Goal: Information Seeking & Learning: Learn about a topic

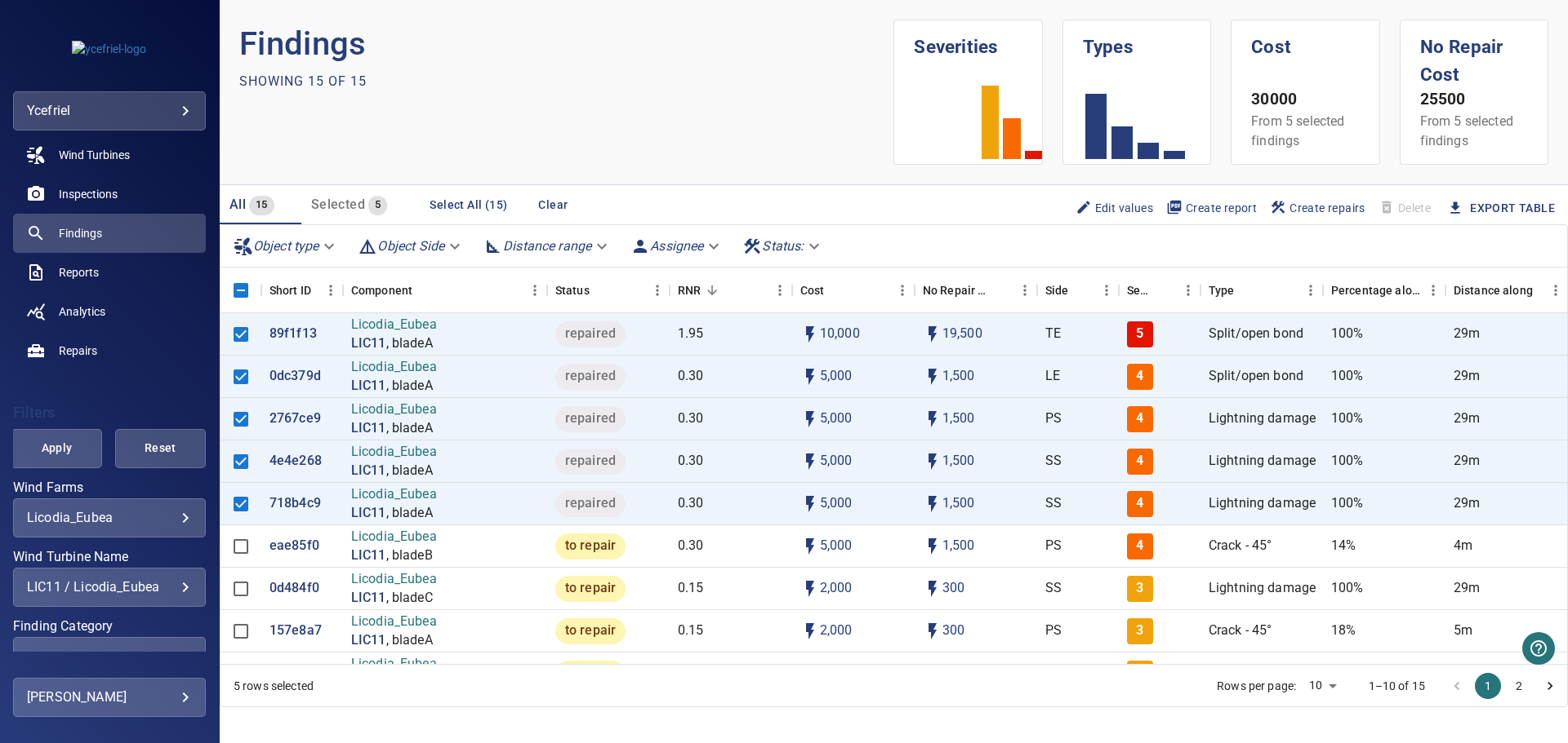
scroll to position [163, 0]
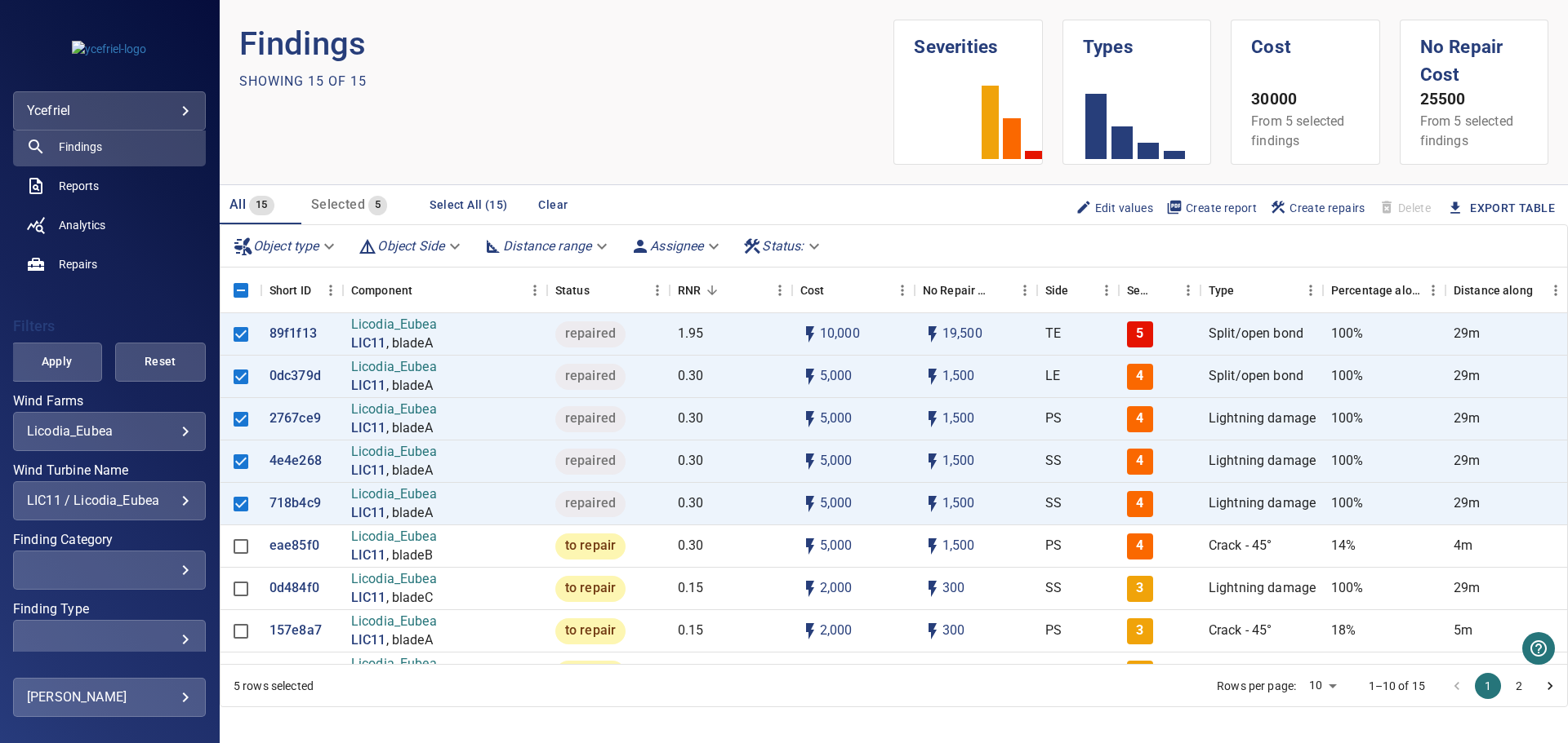
click at [177, 499] on div "LIC11 / Licodia_Eubea" at bounding box center [109, 500] width 165 height 15
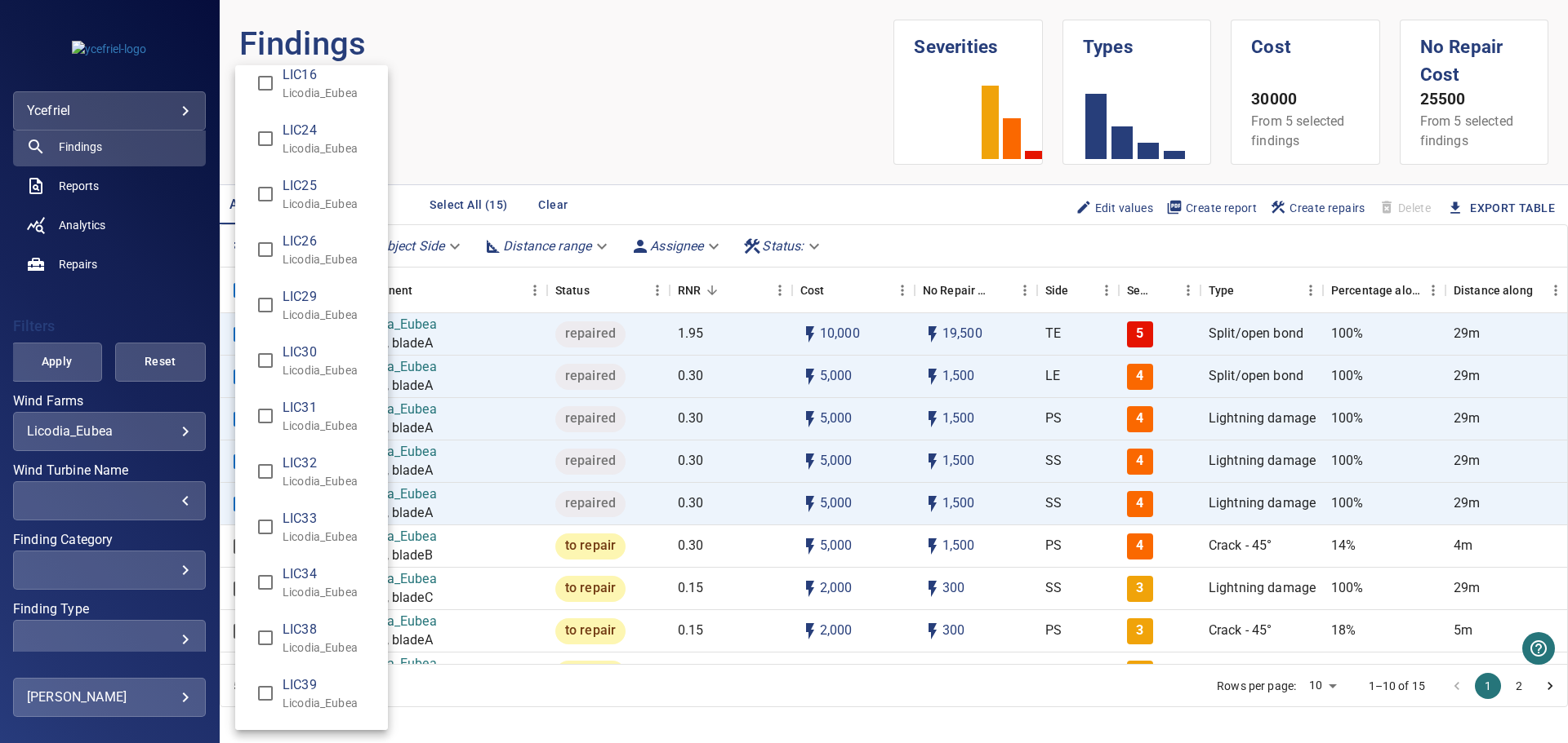
scroll to position [653, 0]
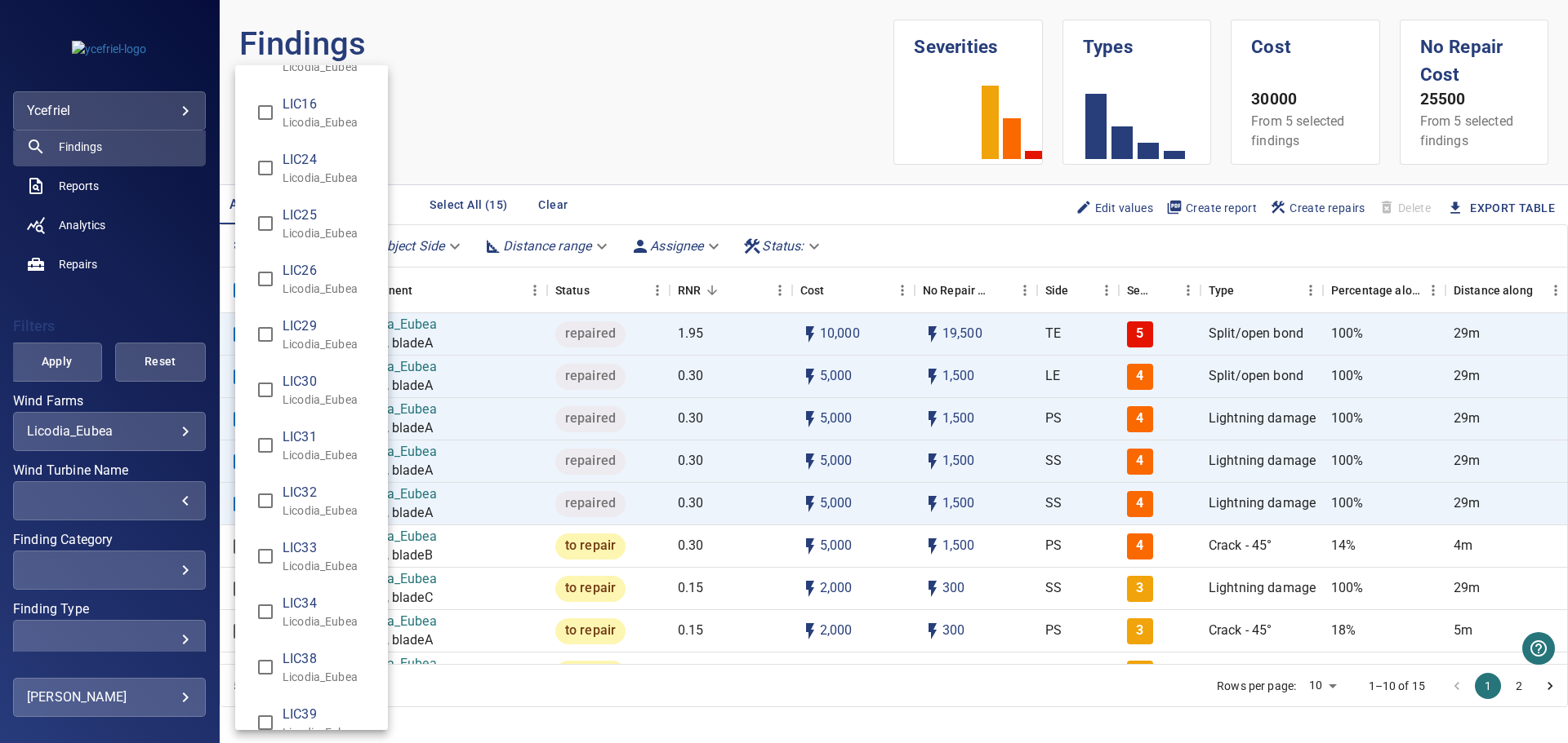
type input "**********"
click at [78, 365] on div "Wind Turbine Name" at bounding box center [784, 372] width 1568 height 743
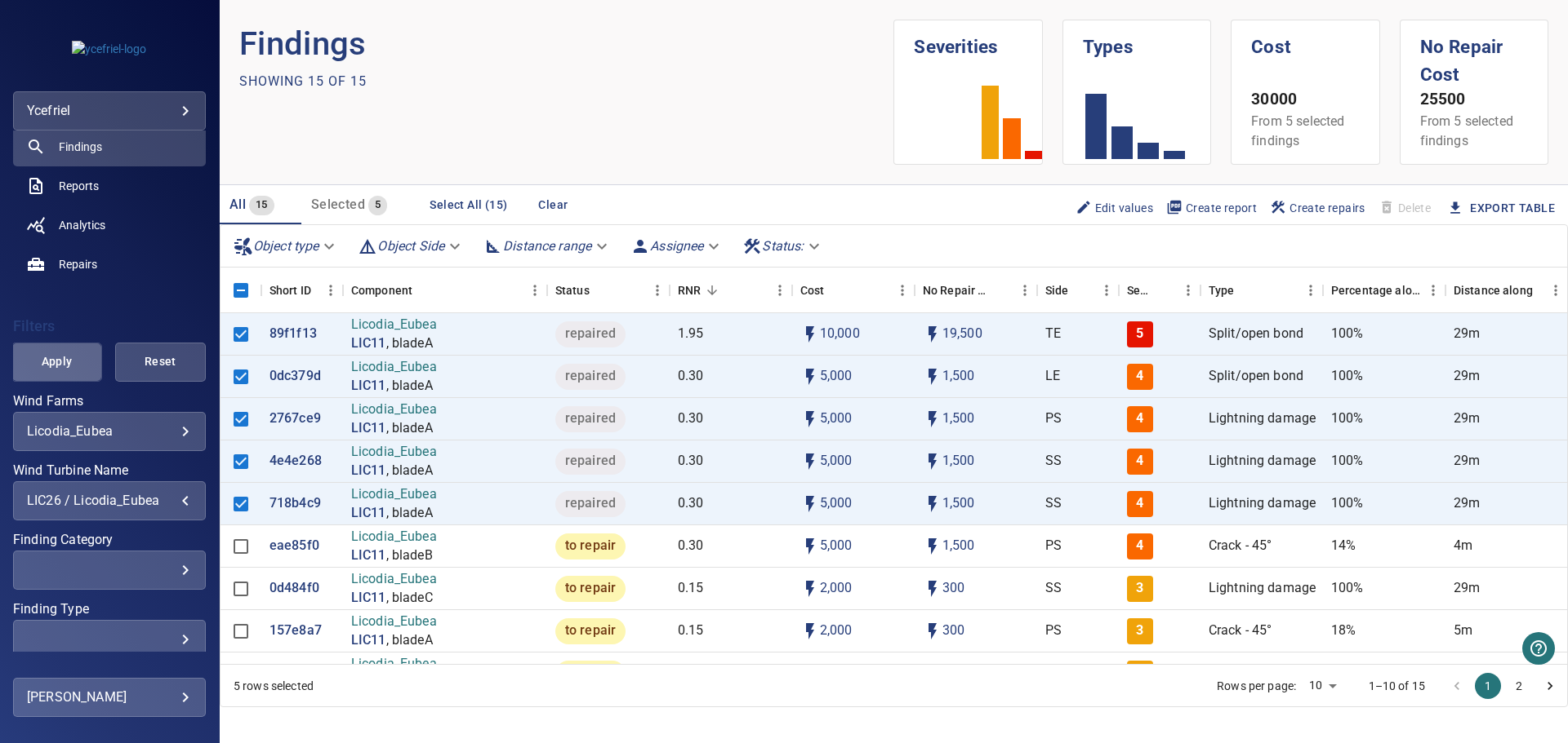
click at [69, 367] on span "Apply" at bounding box center [56, 362] width 50 height 21
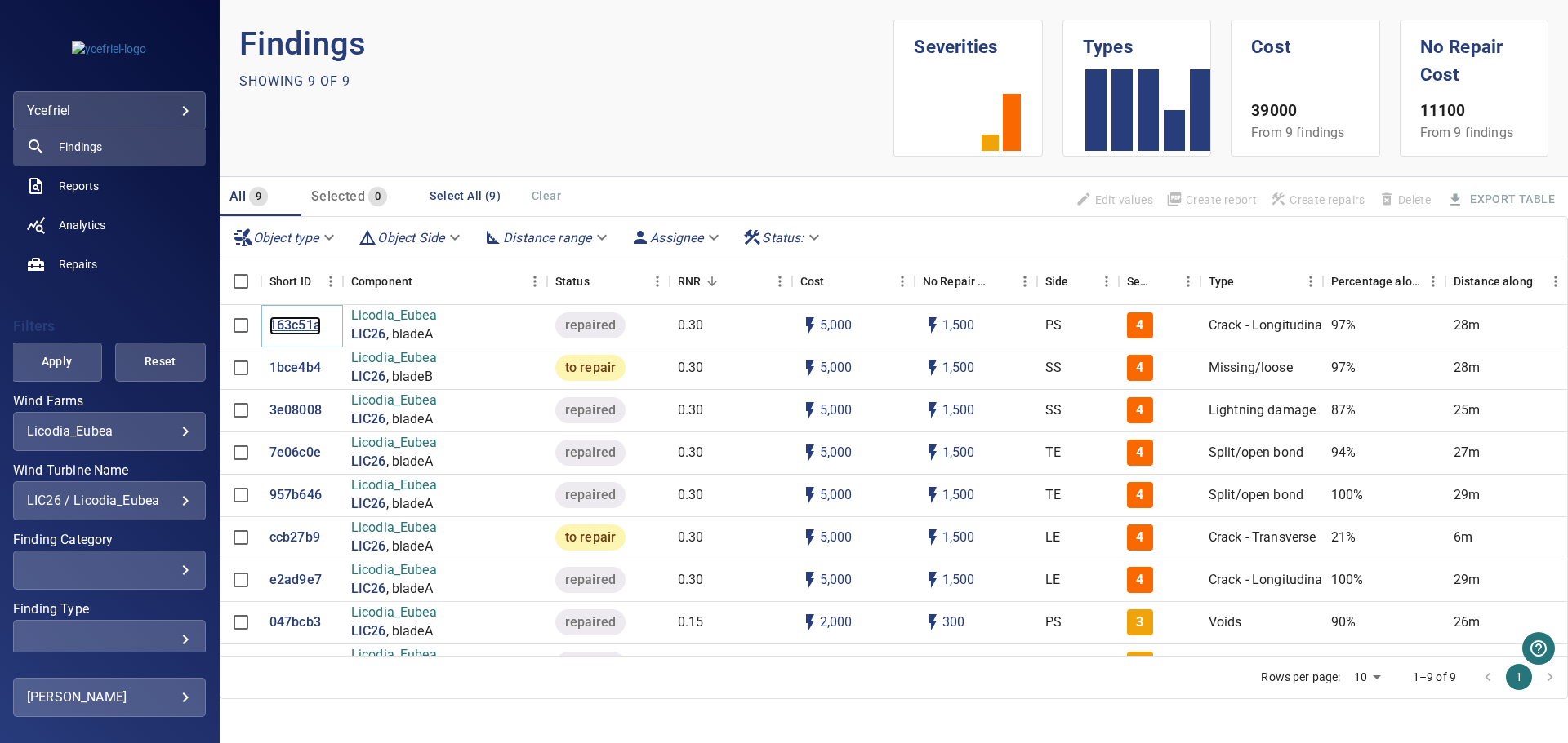
click at [295, 325] on p "163c51a" at bounding box center [295, 326] width 51 height 19
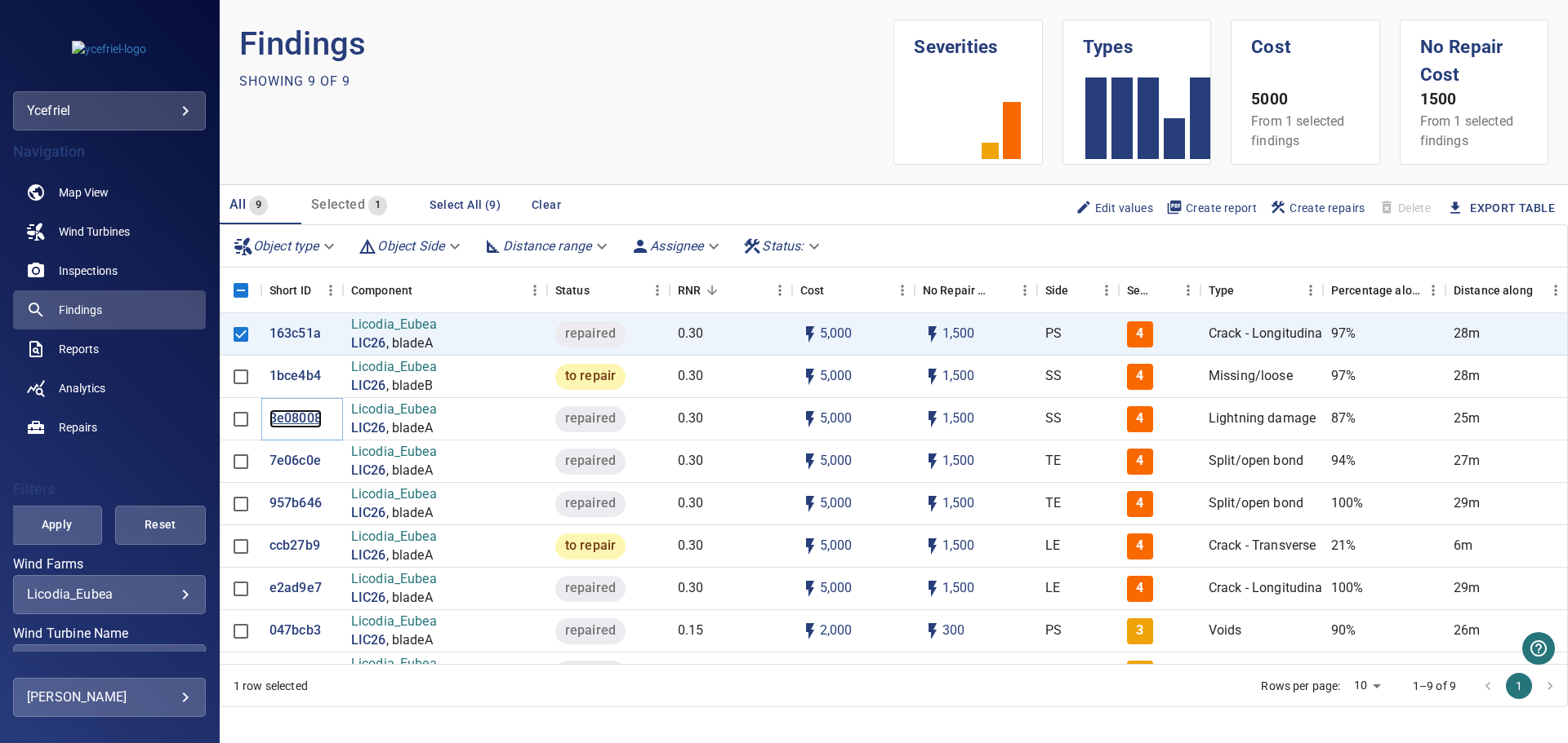
click at [289, 418] on p "3e08008" at bounding box center [296, 418] width 52 height 19
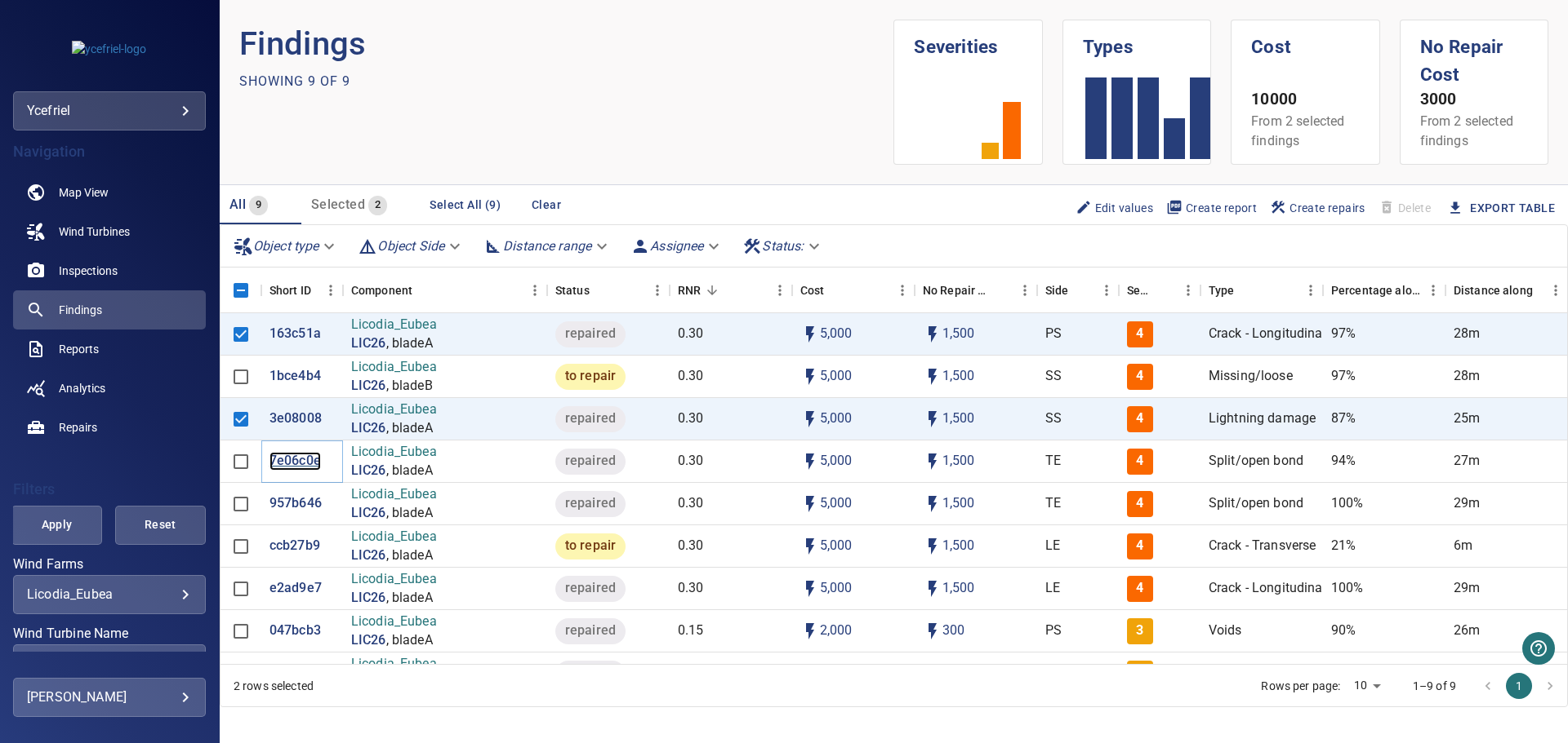
click at [294, 462] on p "7e06c0e" at bounding box center [295, 461] width 51 height 19
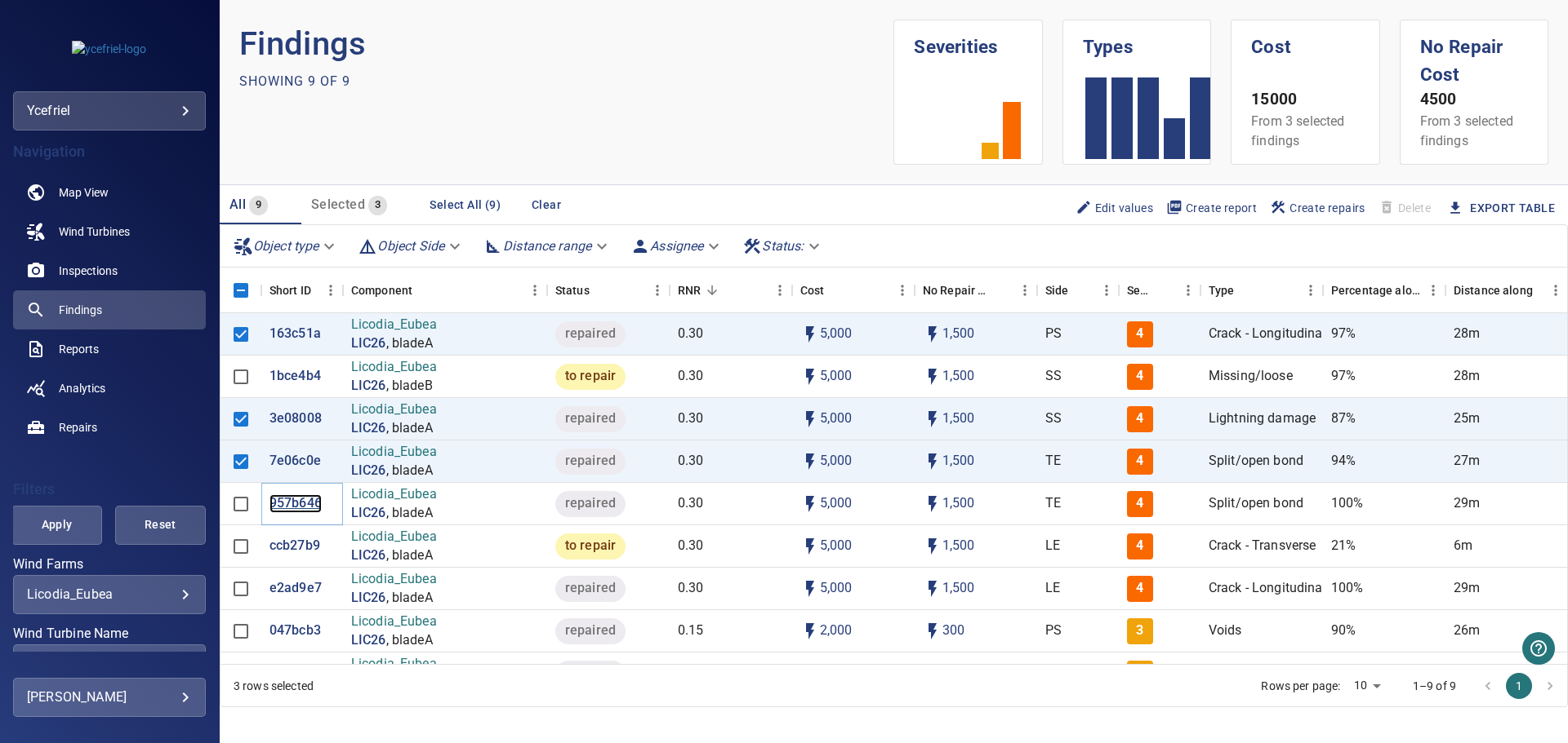
click at [288, 500] on p "957b646" at bounding box center [296, 503] width 52 height 19
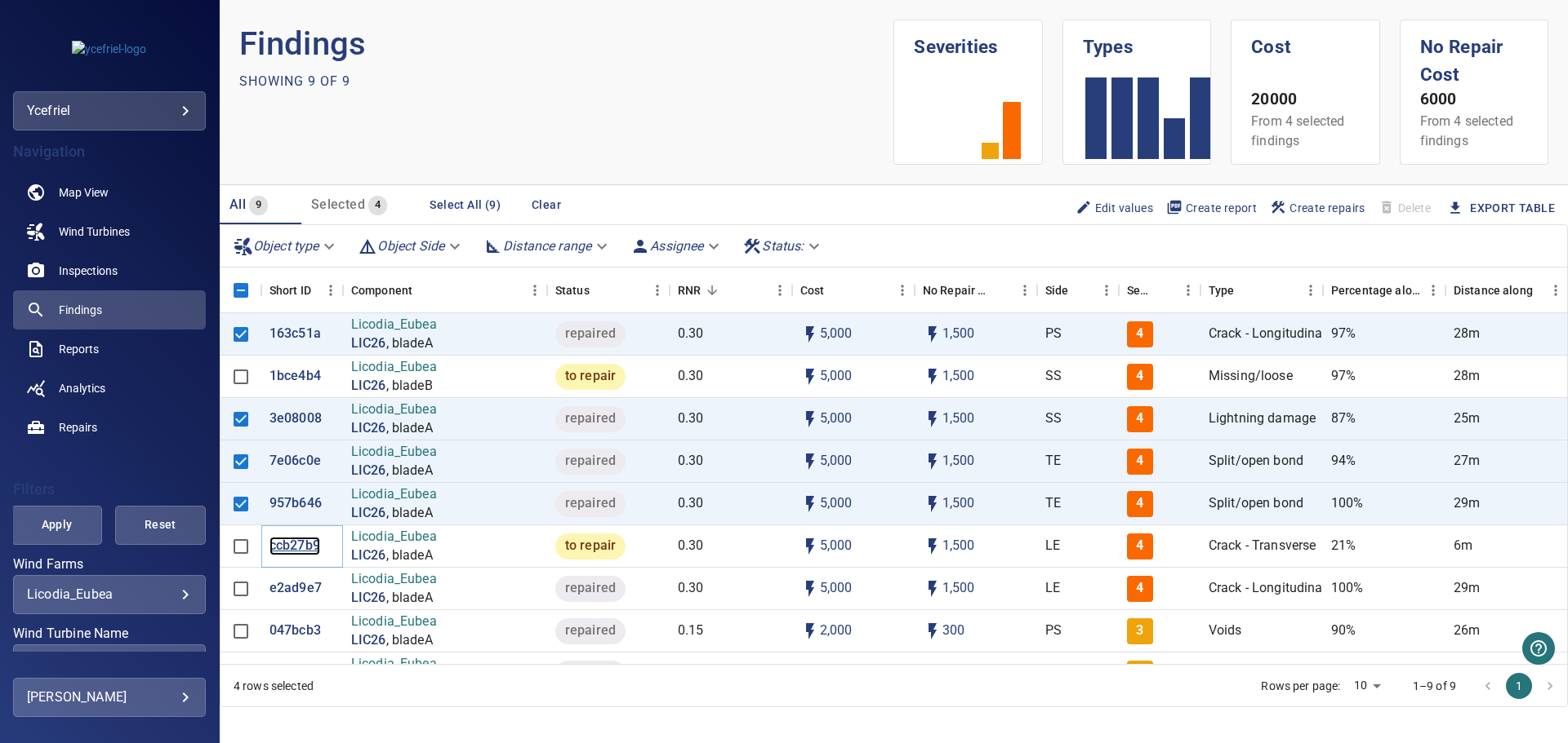
click at [291, 553] on p "ccb27b9" at bounding box center [295, 546] width 51 height 19
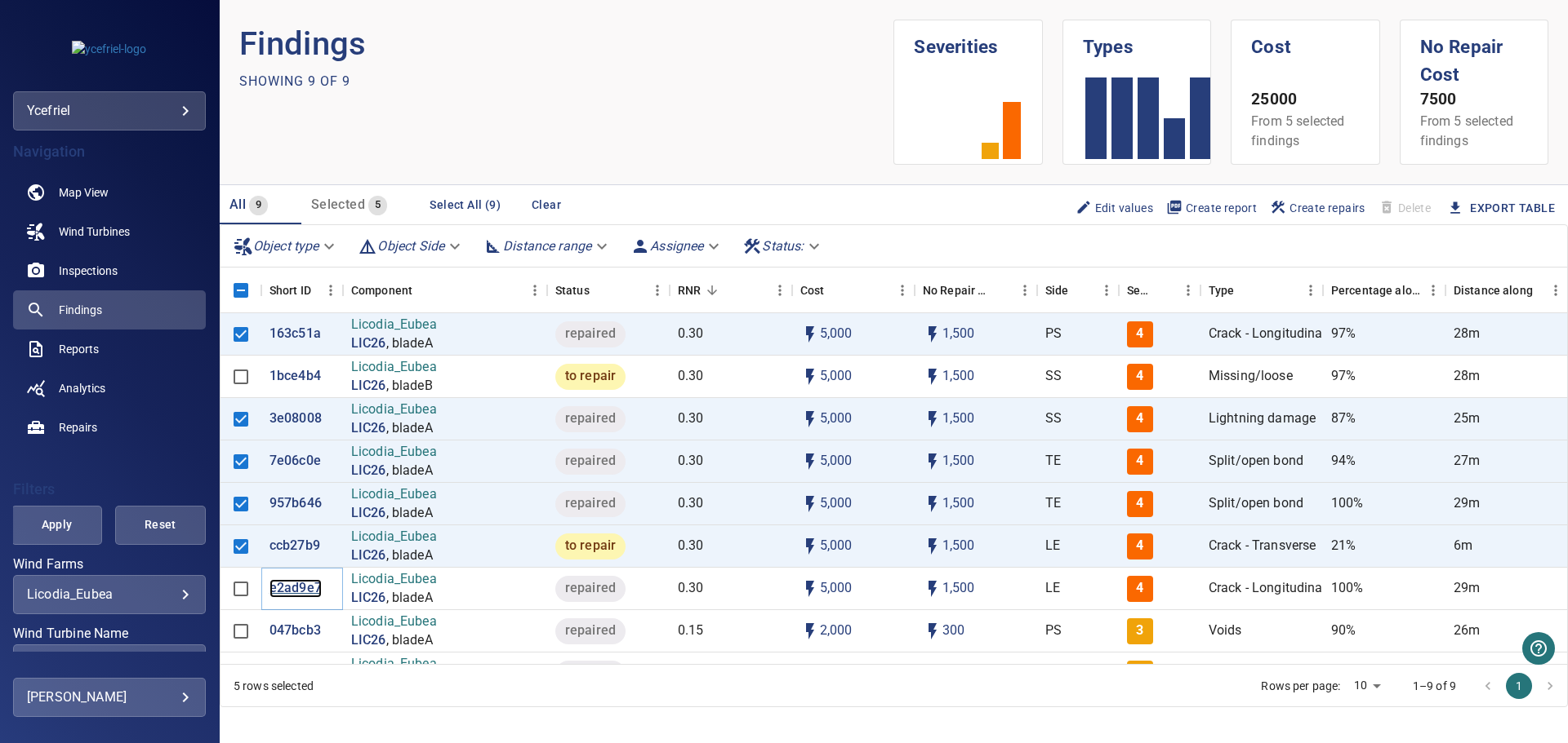
click at [290, 593] on p "e2ad9e7" at bounding box center [296, 589] width 52 height 19
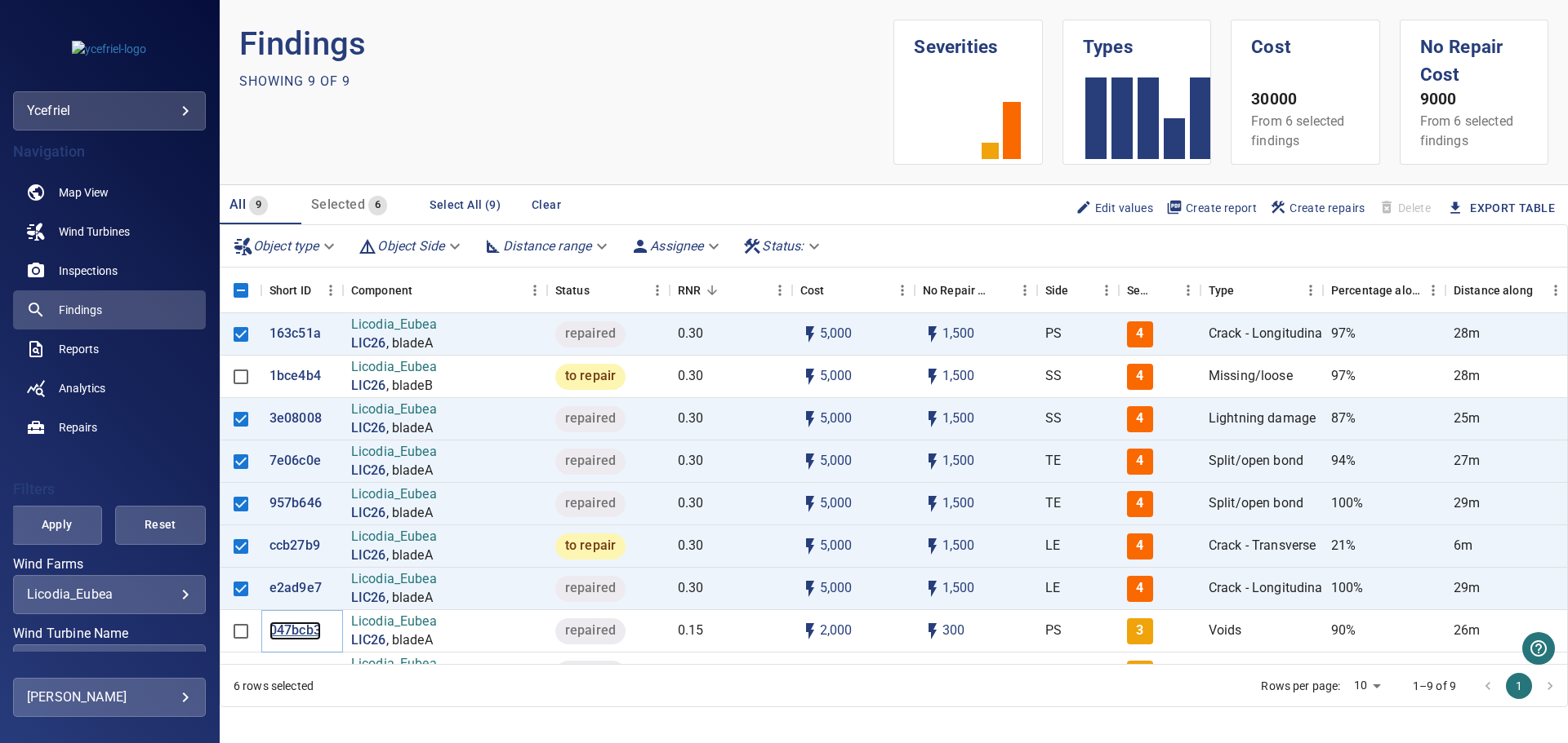
click at [307, 628] on p "047bcb3" at bounding box center [295, 631] width 51 height 19
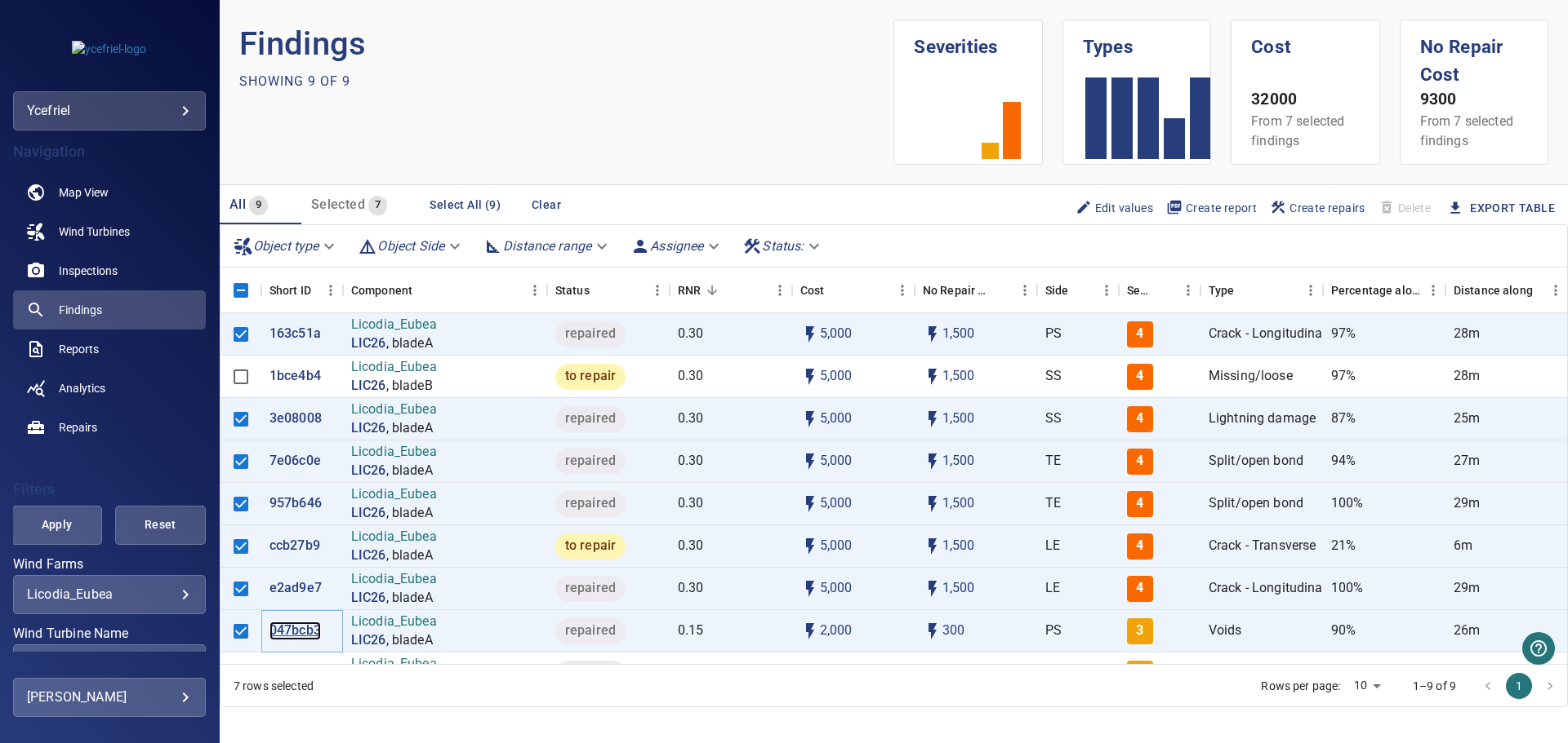
click at [303, 625] on p "047bcb3" at bounding box center [295, 631] width 51 height 19
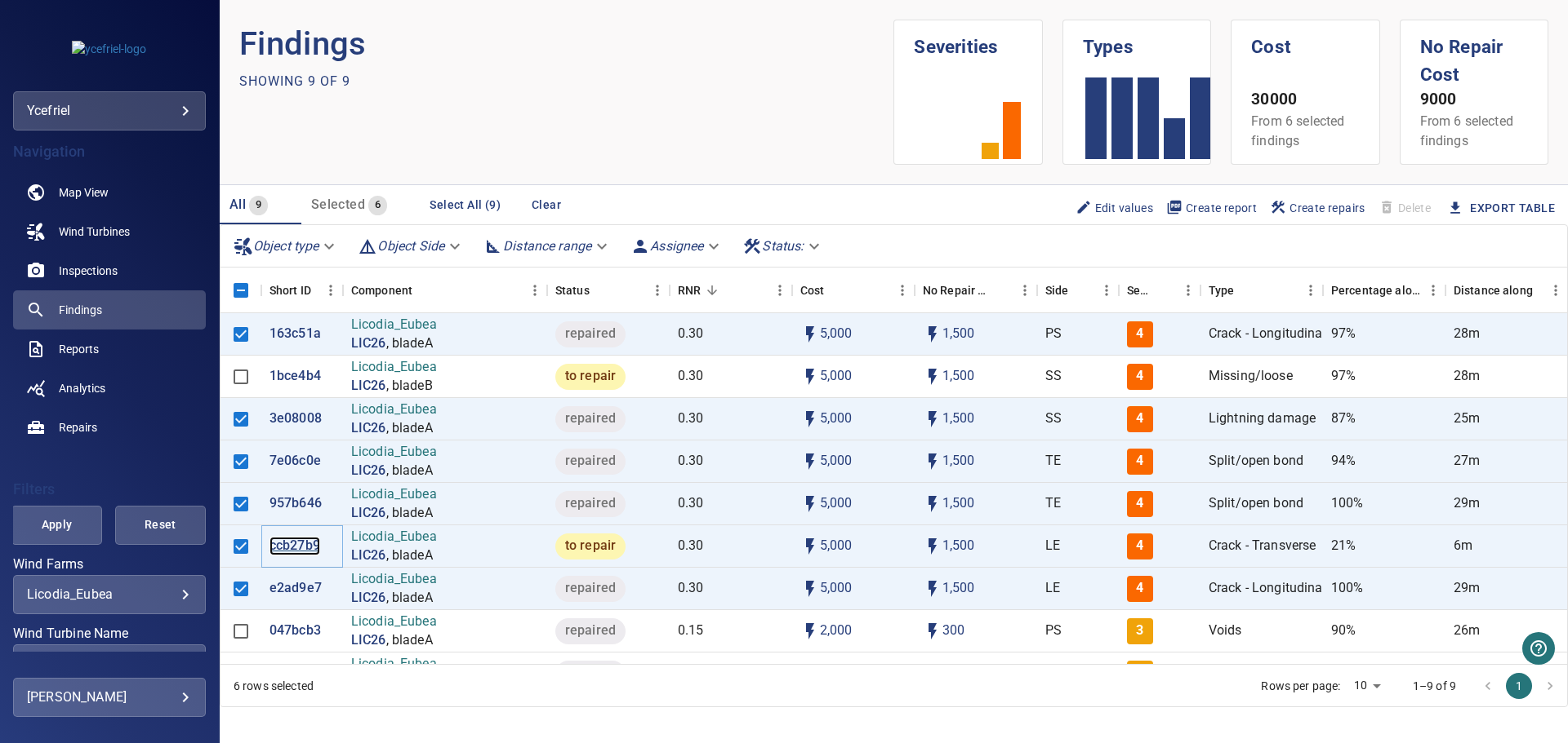
click at [288, 546] on p "ccb27b9" at bounding box center [295, 546] width 51 height 19
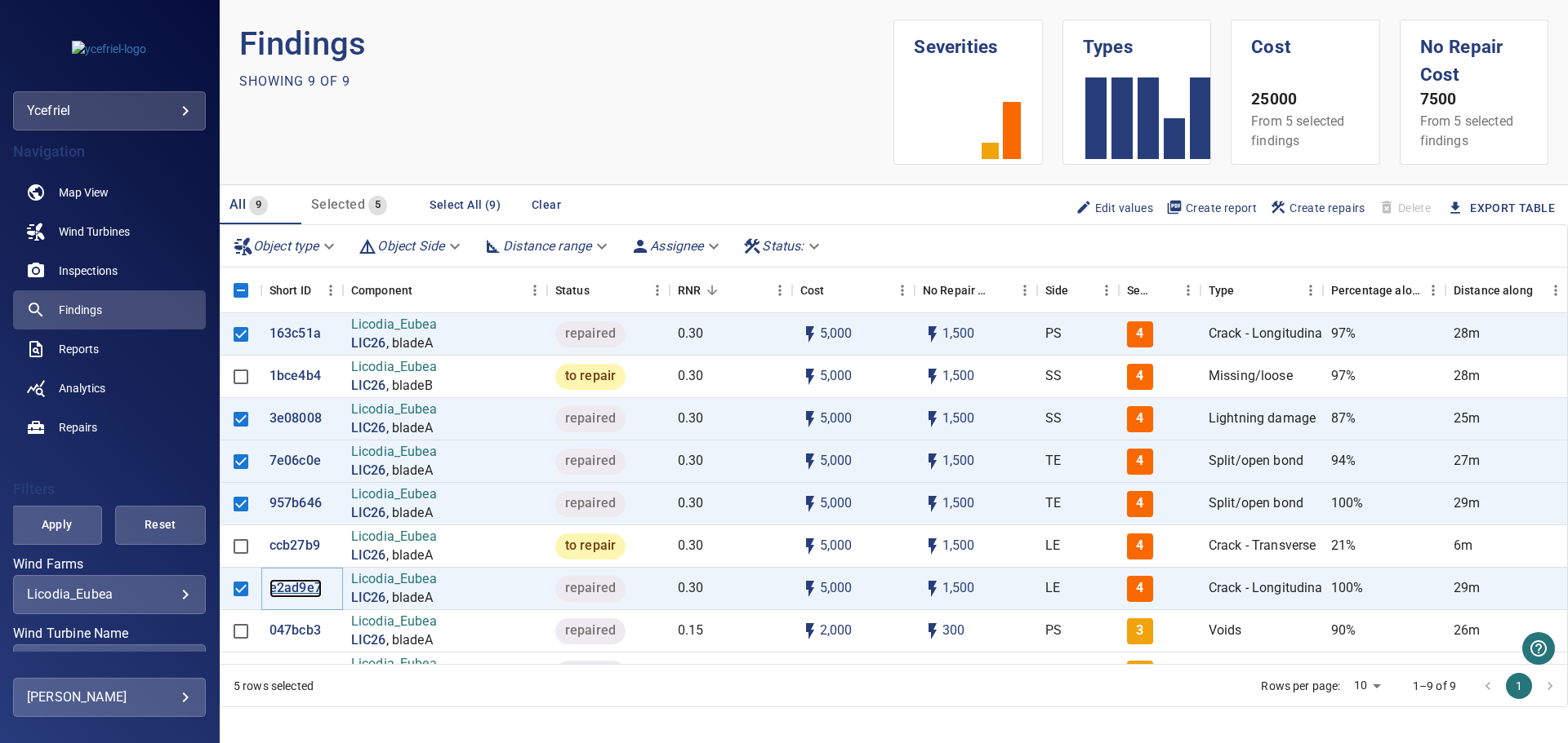
click at [302, 582] on p "e2ad9e7" at bounding box center [296, 589] width 52 height 19
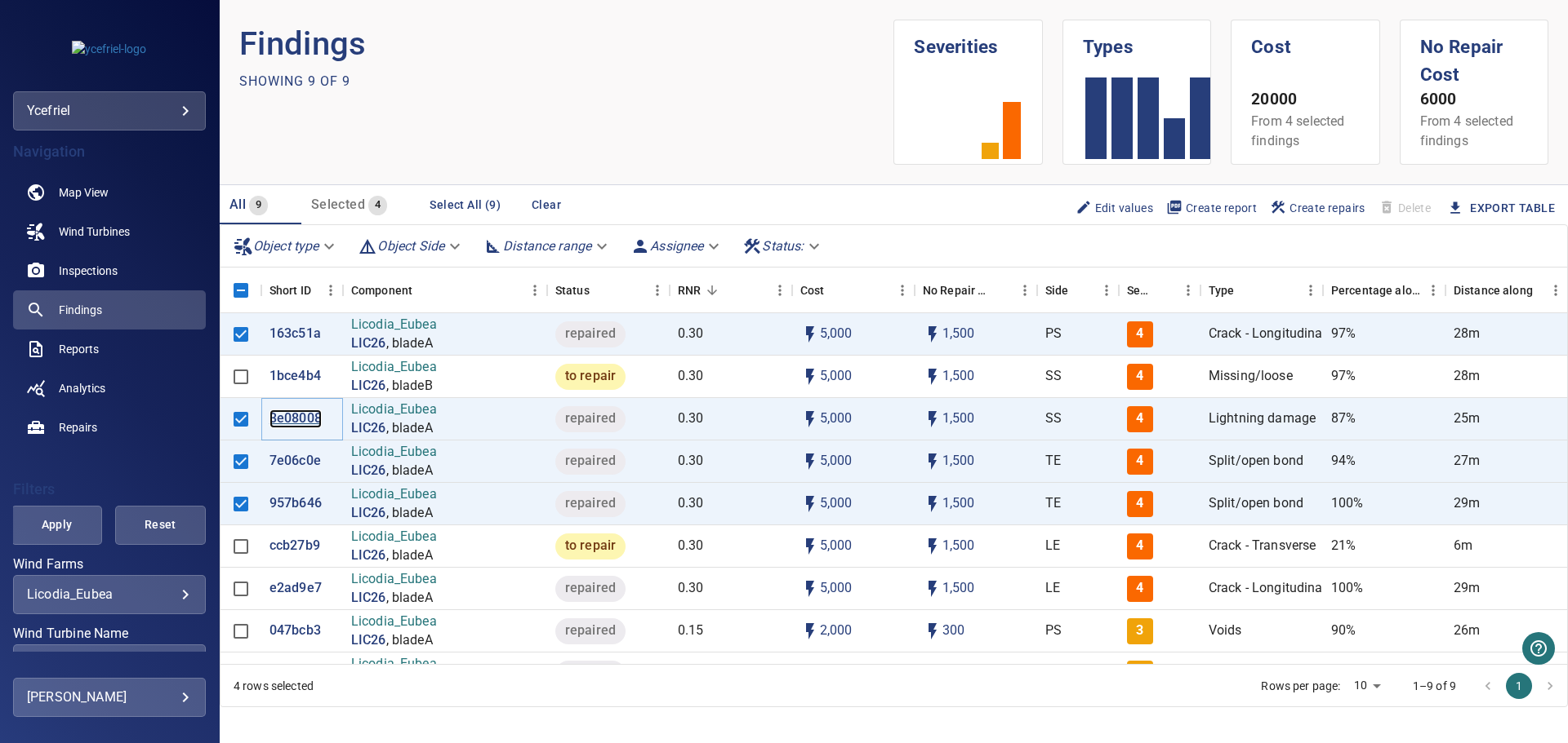
click at [297, 419] on p "3e08008" at bounding box center [296, 418] width 52 height 19
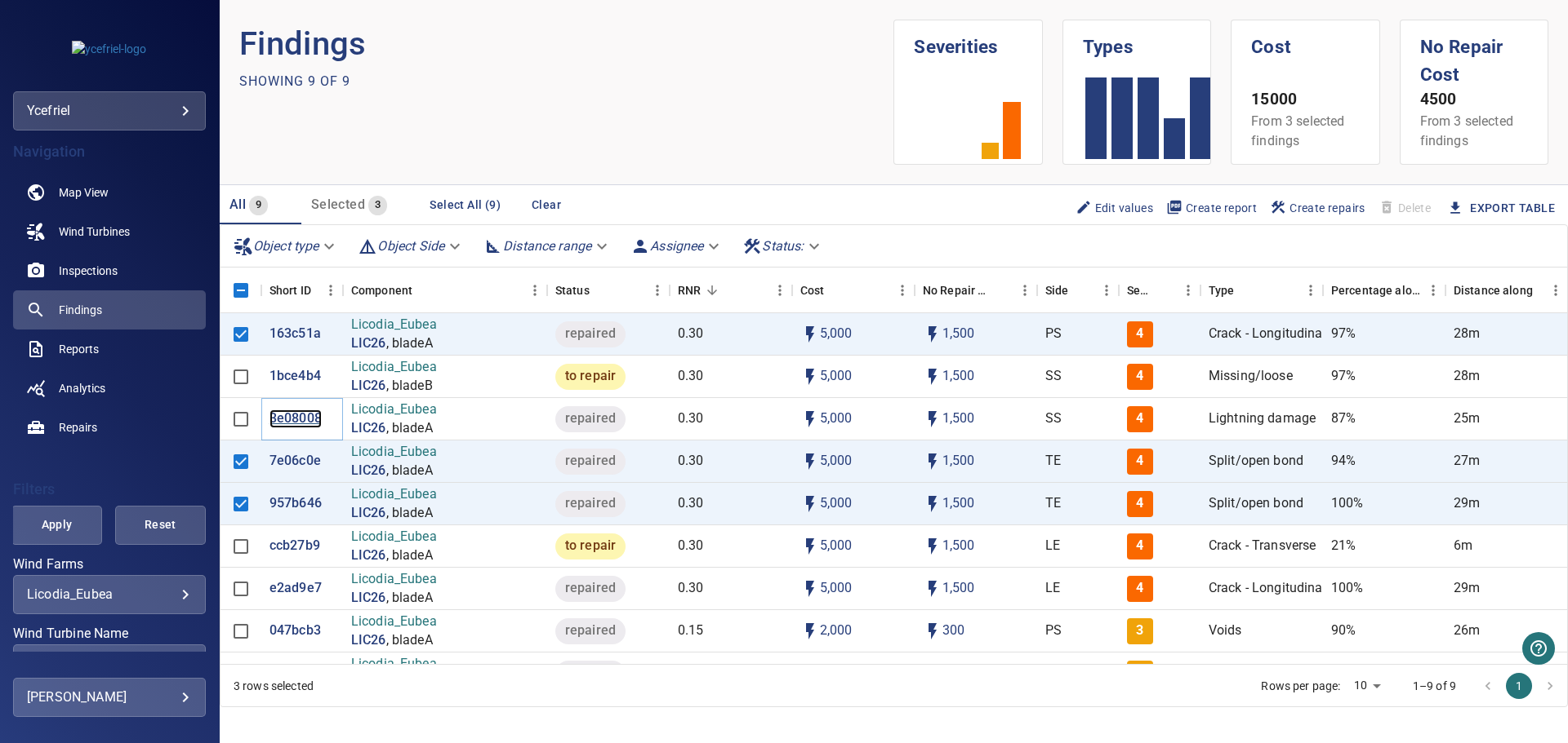
click at [297, 418] on p "3e08008" at bounding box center [296, 418] width 52 height 19
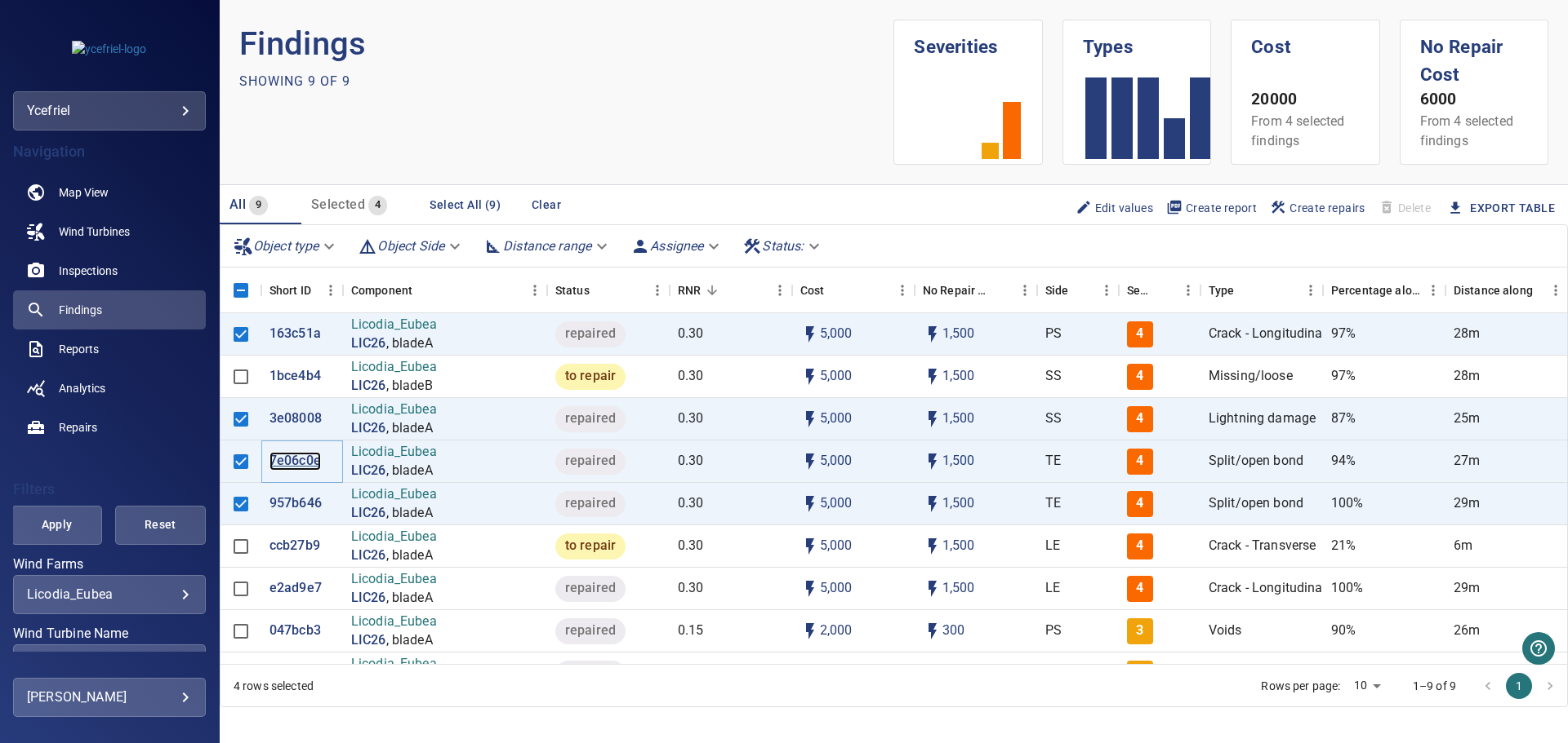
click at [288, 454] on p "7e06c0e" at bounding box center [295, 461] width 51 height 19
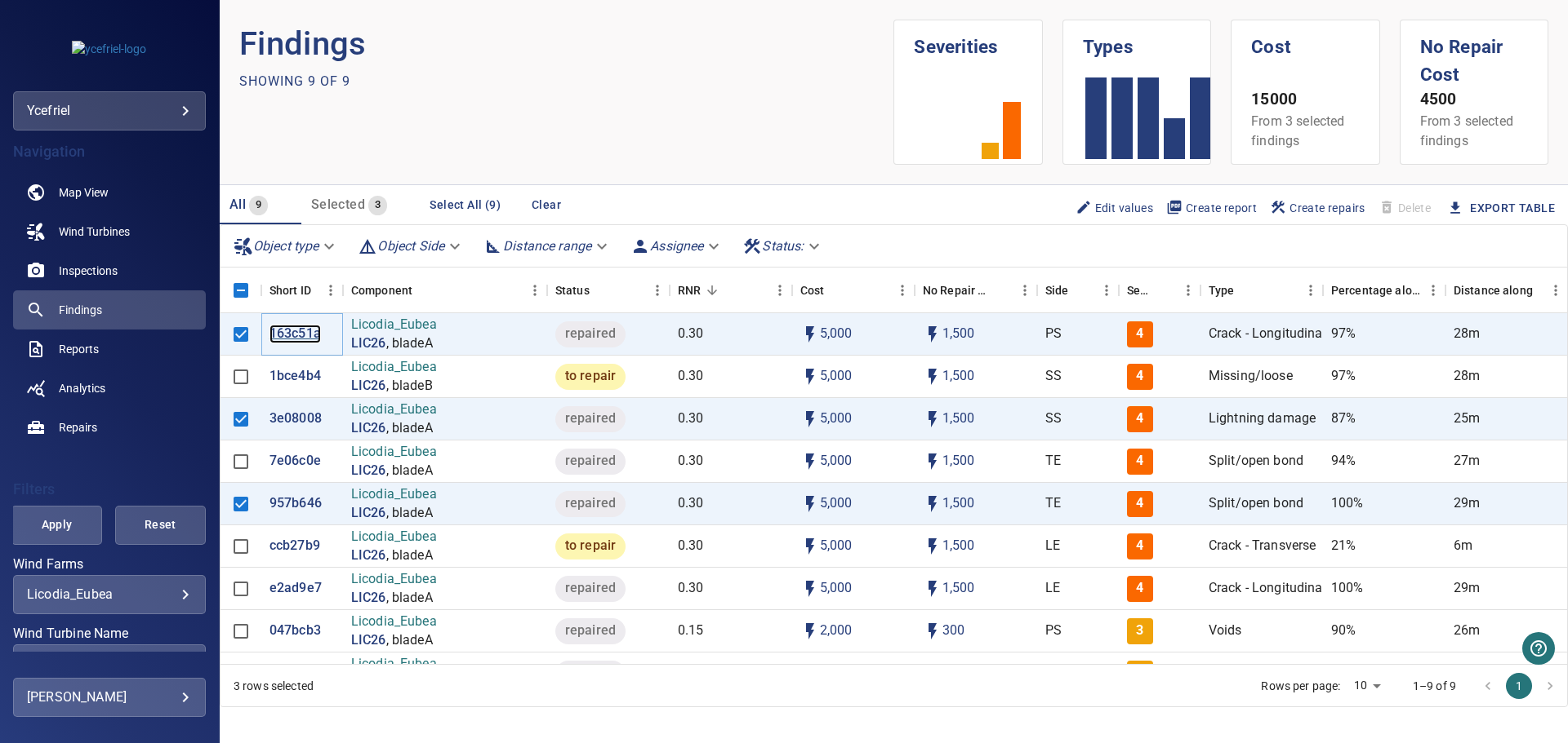
click at [297, 334] on p "163c51a" at bounding box center [295, 334] width 51 height 19
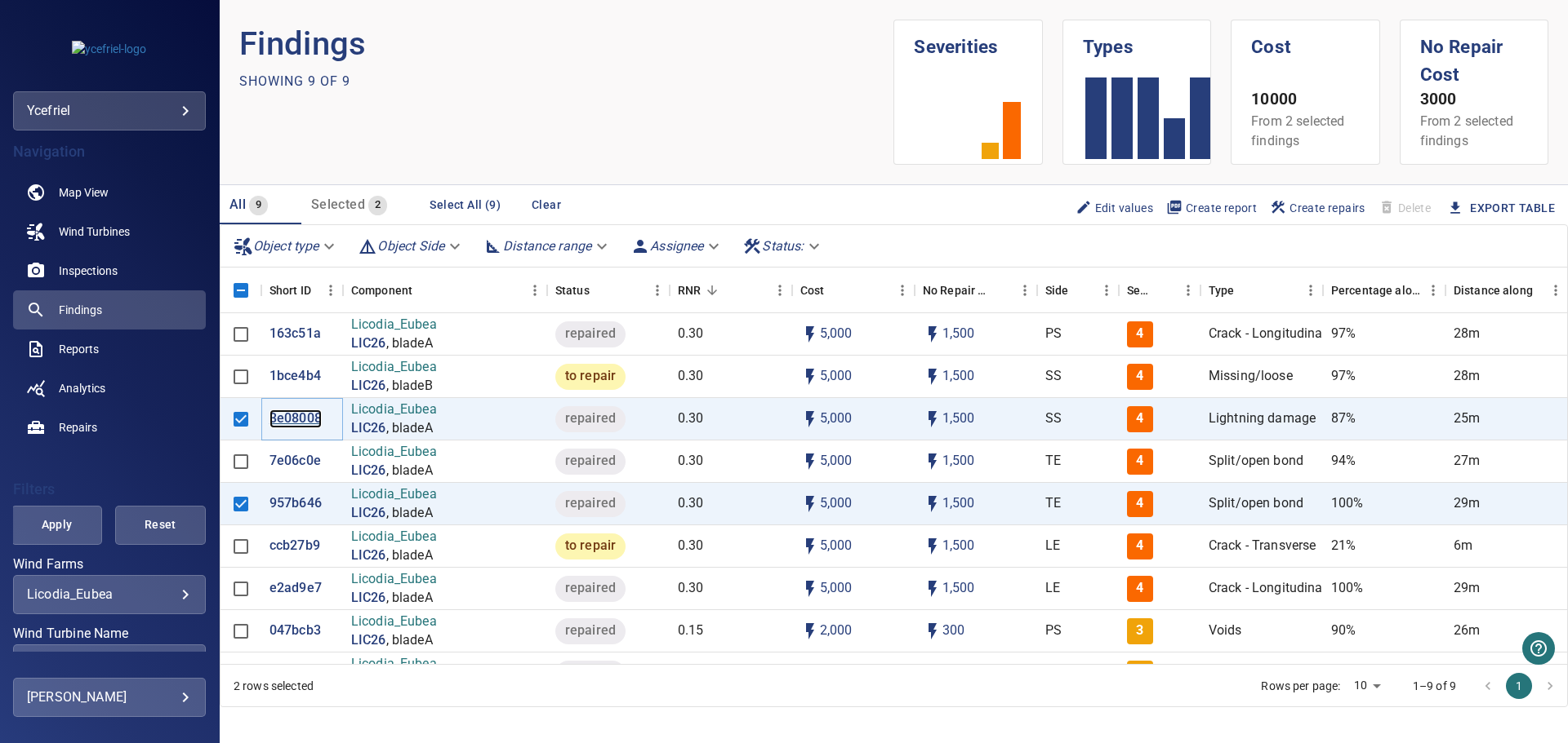
click at [298, 420] on p "3e08008" at bounding box center [296, 418] width 52 height 19
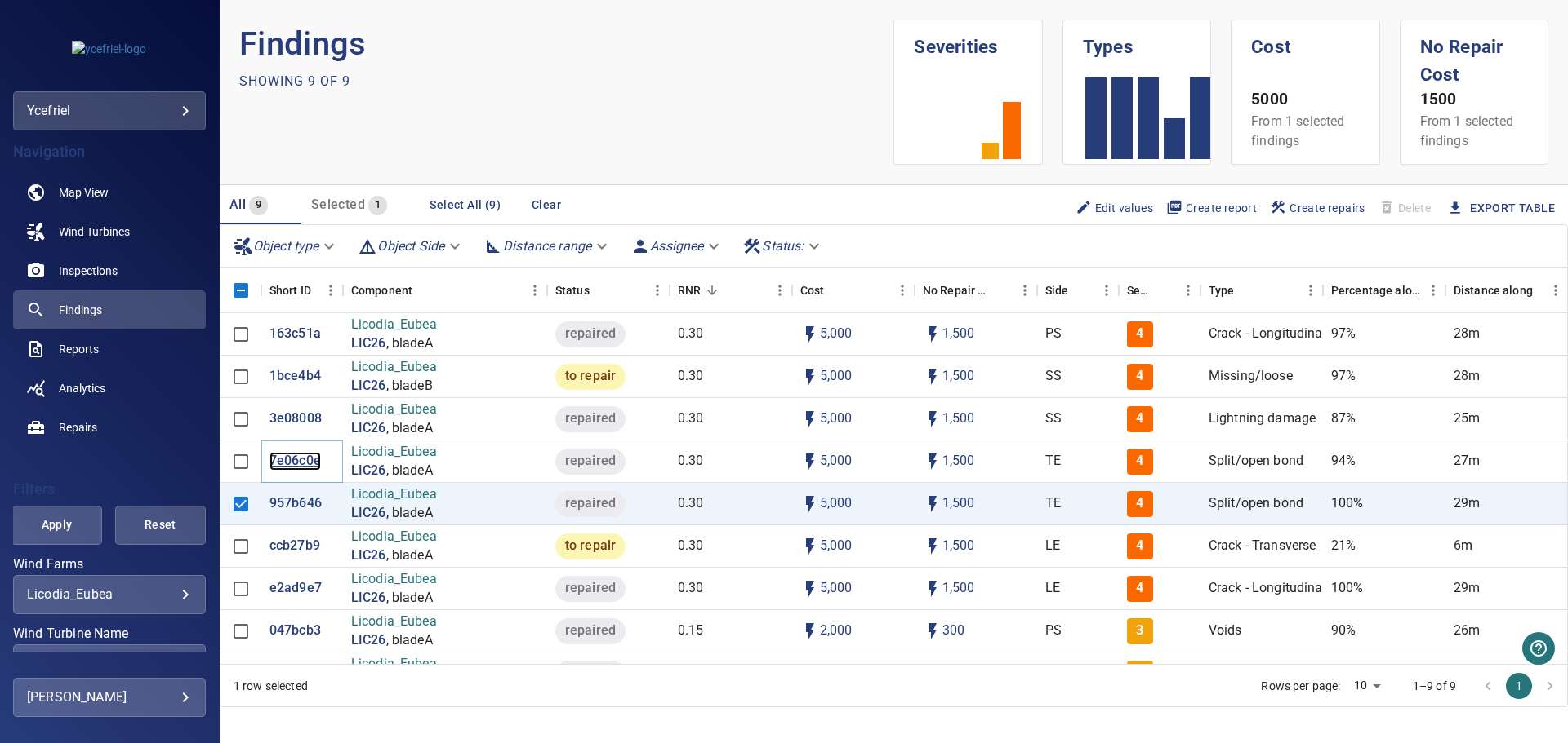
click at [295, 459] on p "7e06c0e" at bounding box center [295, 461] width 51 height 19
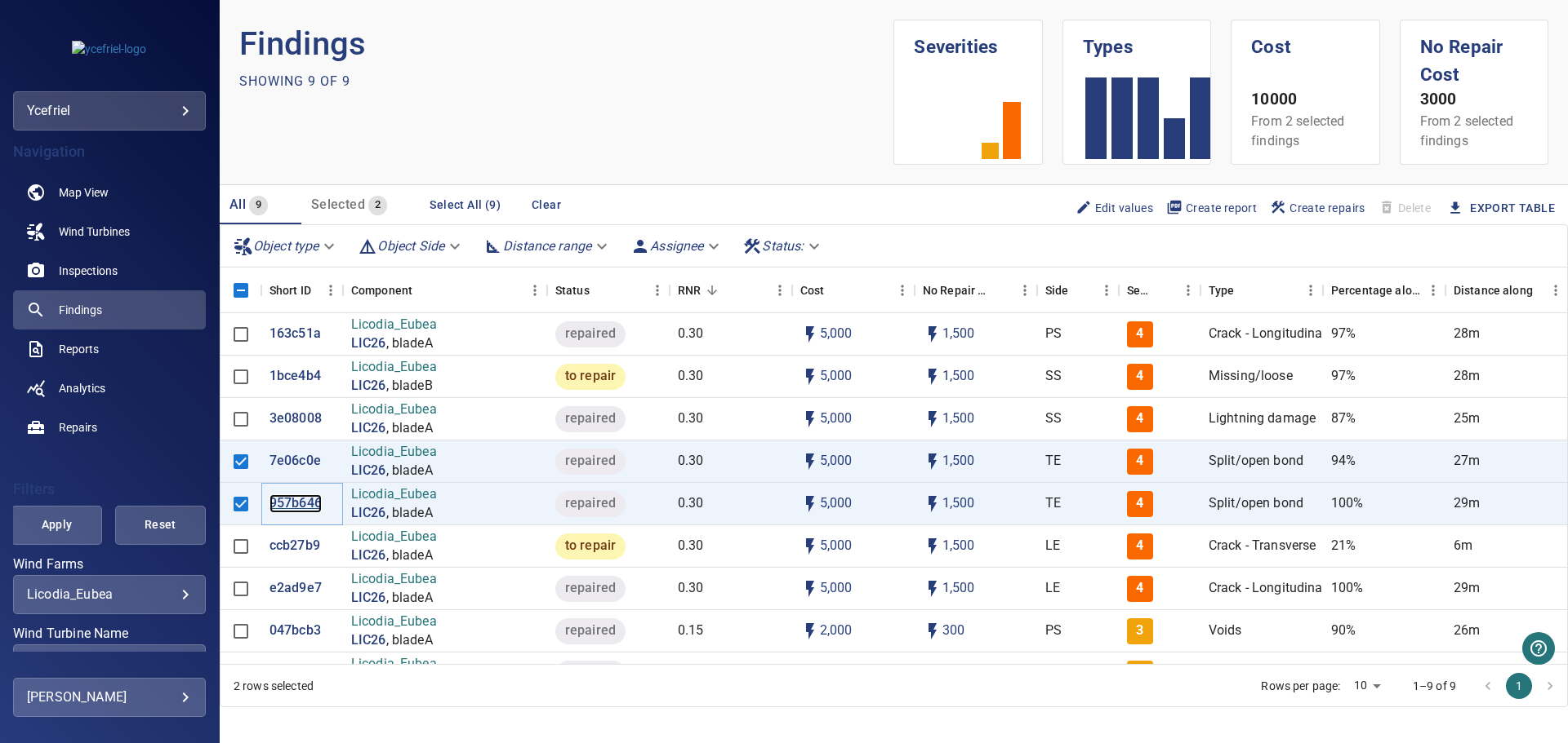
click at [288, 505] on p "957b646" at bounding box center [296, 503] width 52 height 19
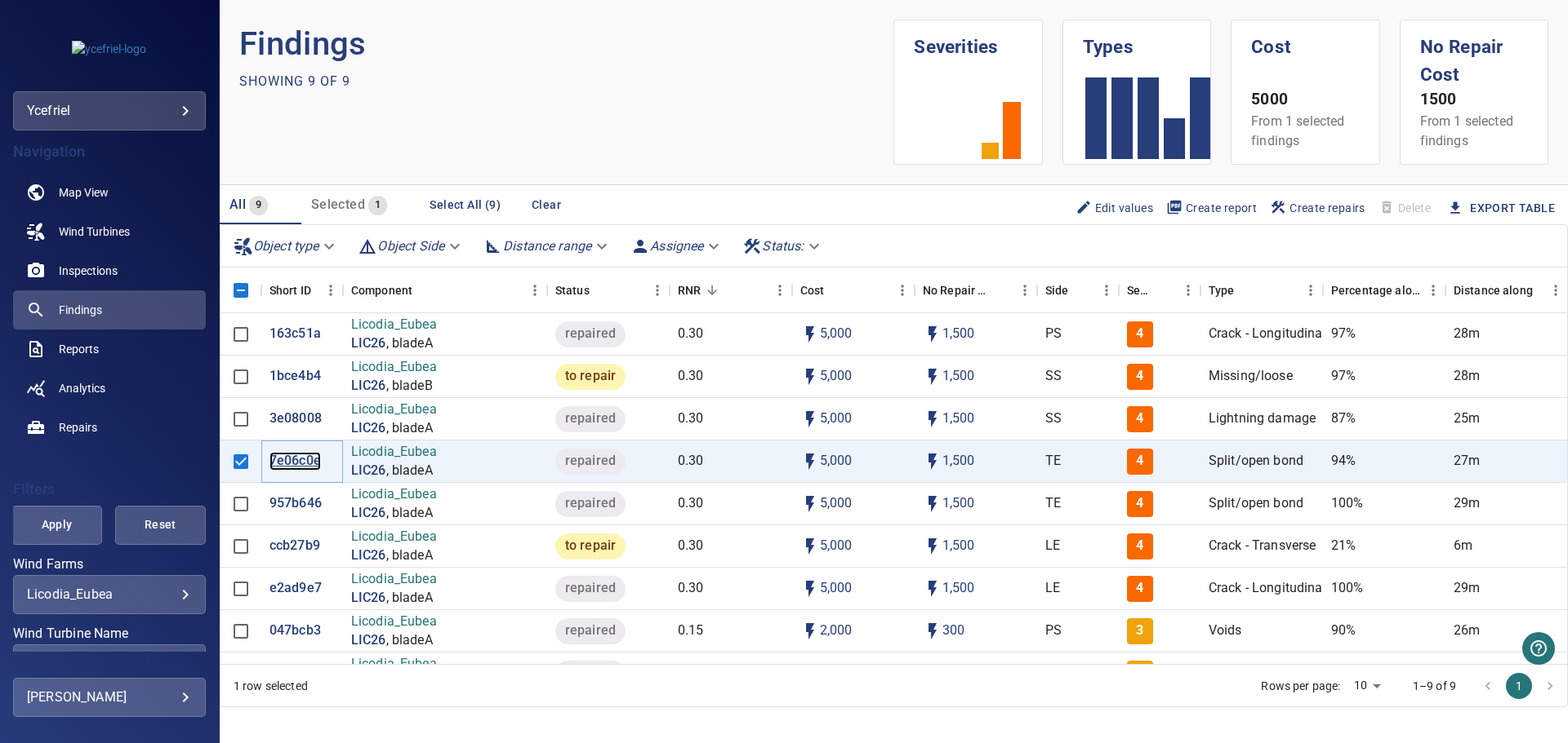
click at [303, 458] on p "7e06c0e" at bounding box center [295, 461] width 51 height 19
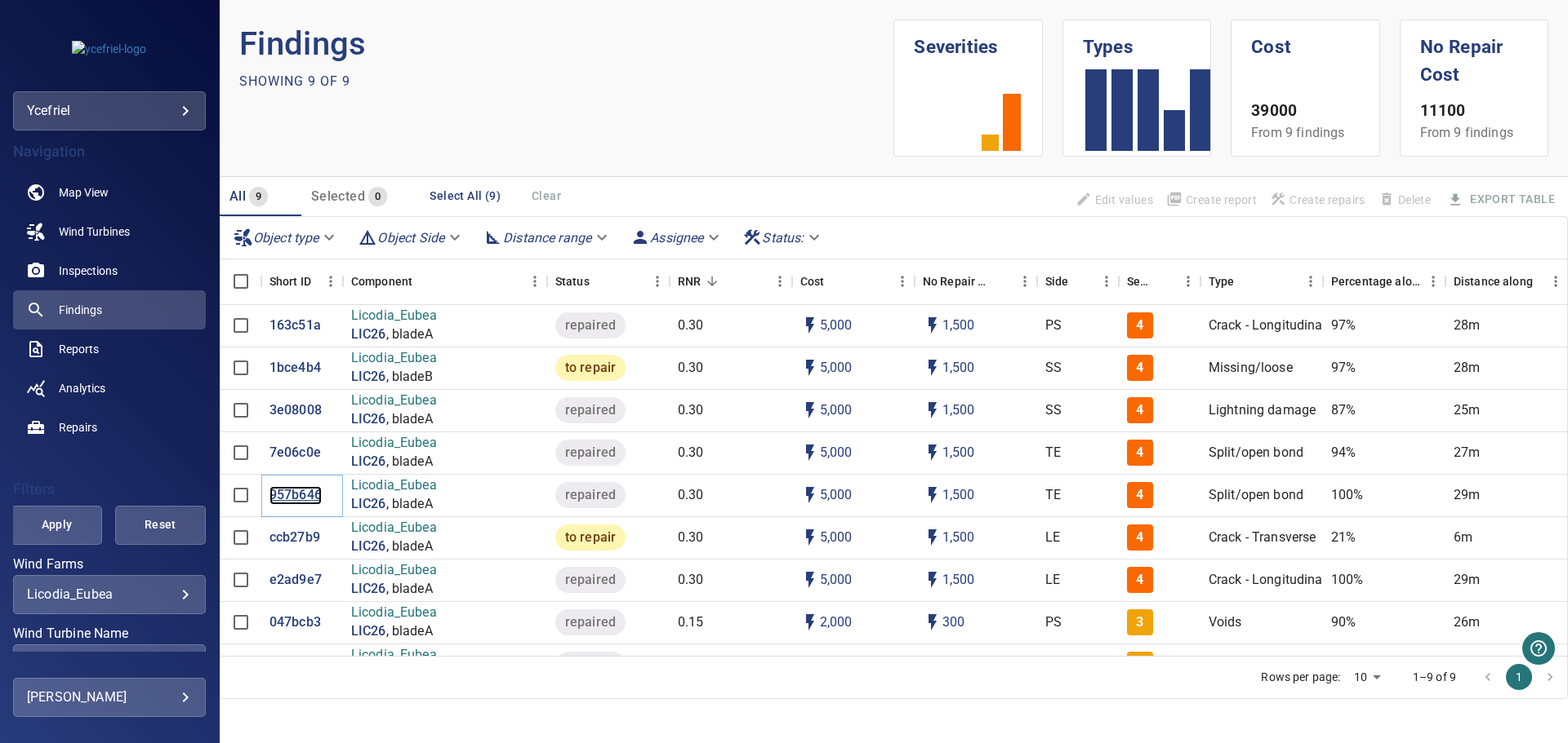
click at [294, 498] on p "957b646" at bounding box center [296, 495] width 52 height 19
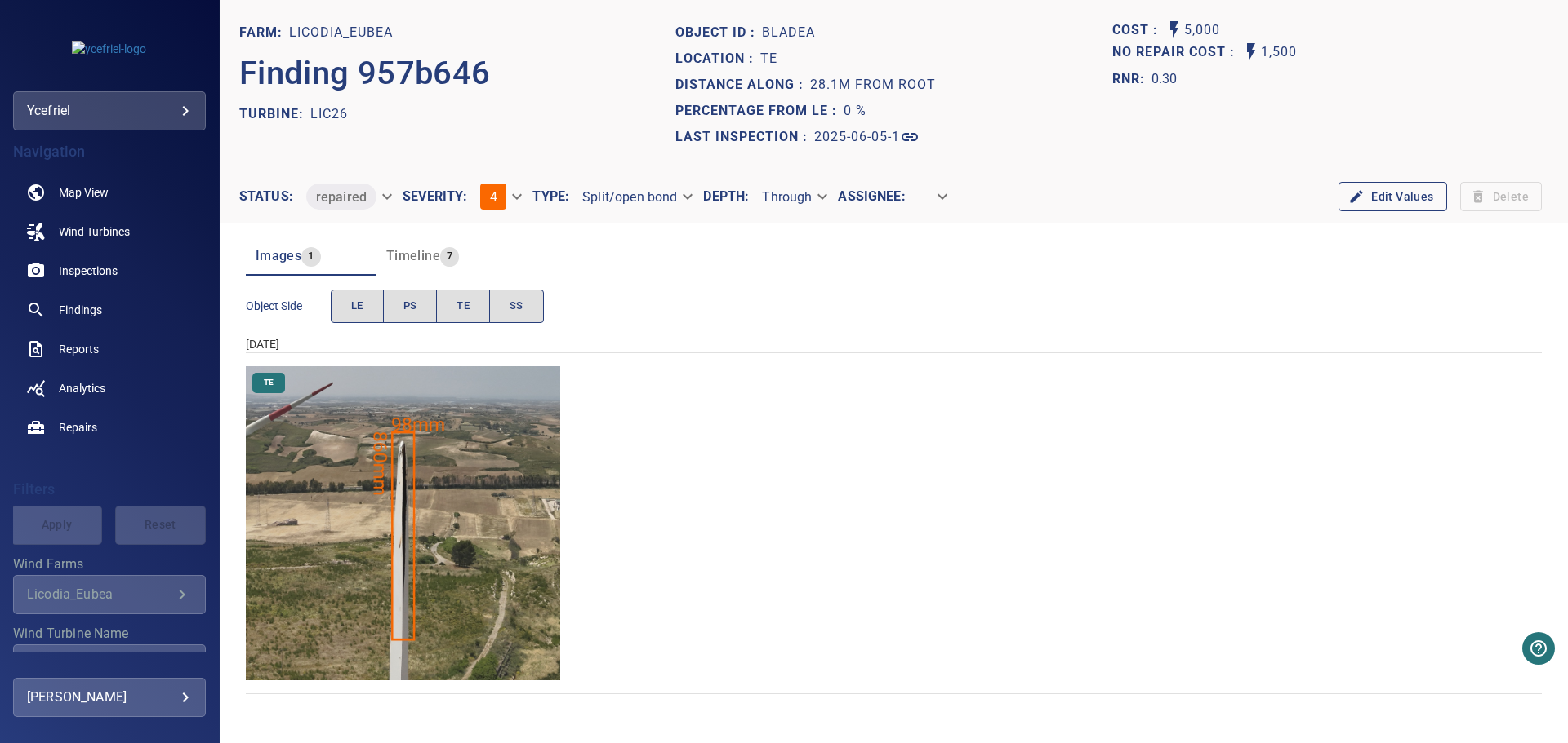
drag, startPoint x: 400, startPoint y: 407, endPoint x: 576, endPoint y: 376, distance: 178.7
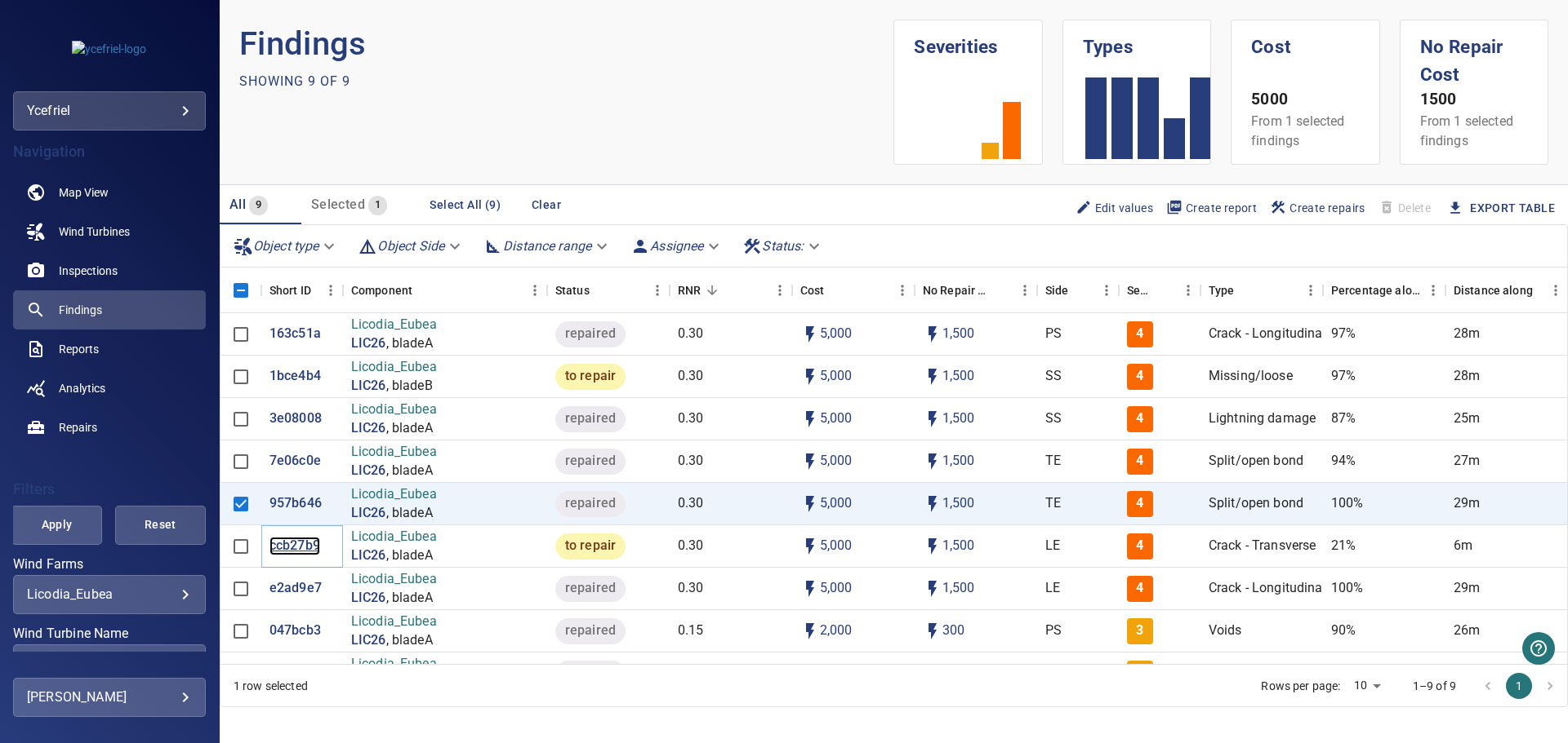
click at [293, 546] on p "ccb27b9" at bounding box center [295, 546] width 51 height 19
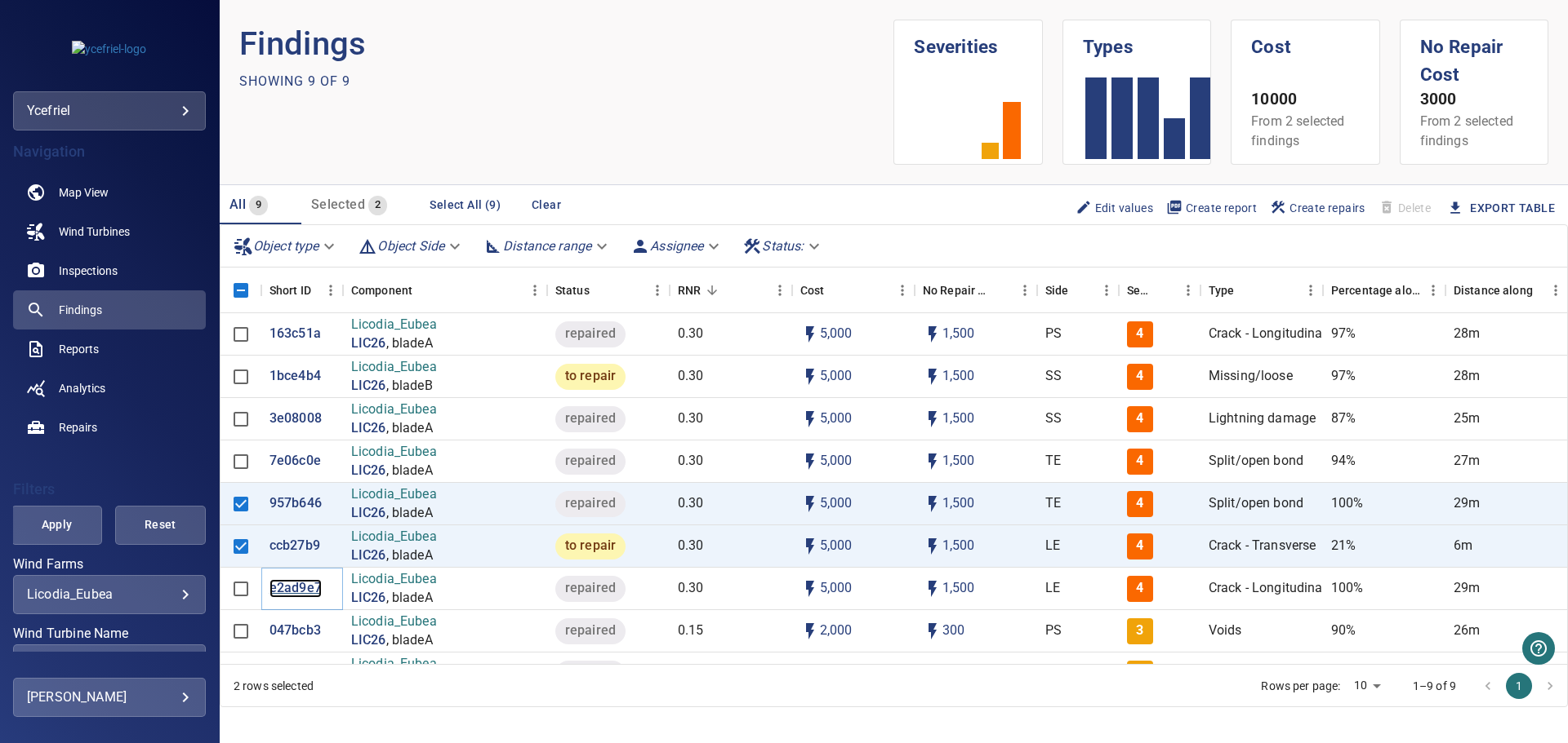
click at [304, 588] on p "e2ad9e7" at bounding box center [296, 589] width 52 height 19
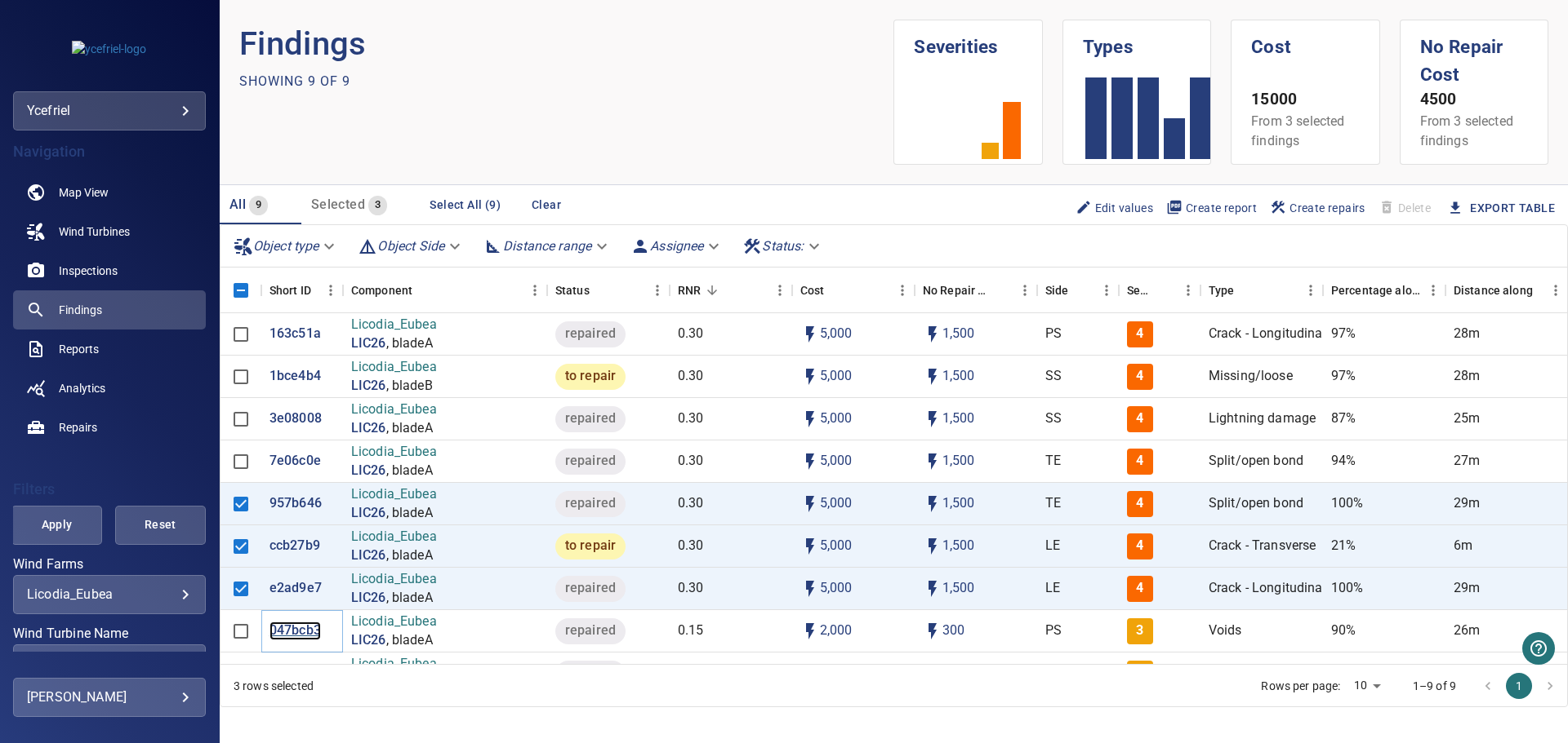
click at [294, 626] on p "047bcb3" at bounding box center [295, 631] width 51 height 19
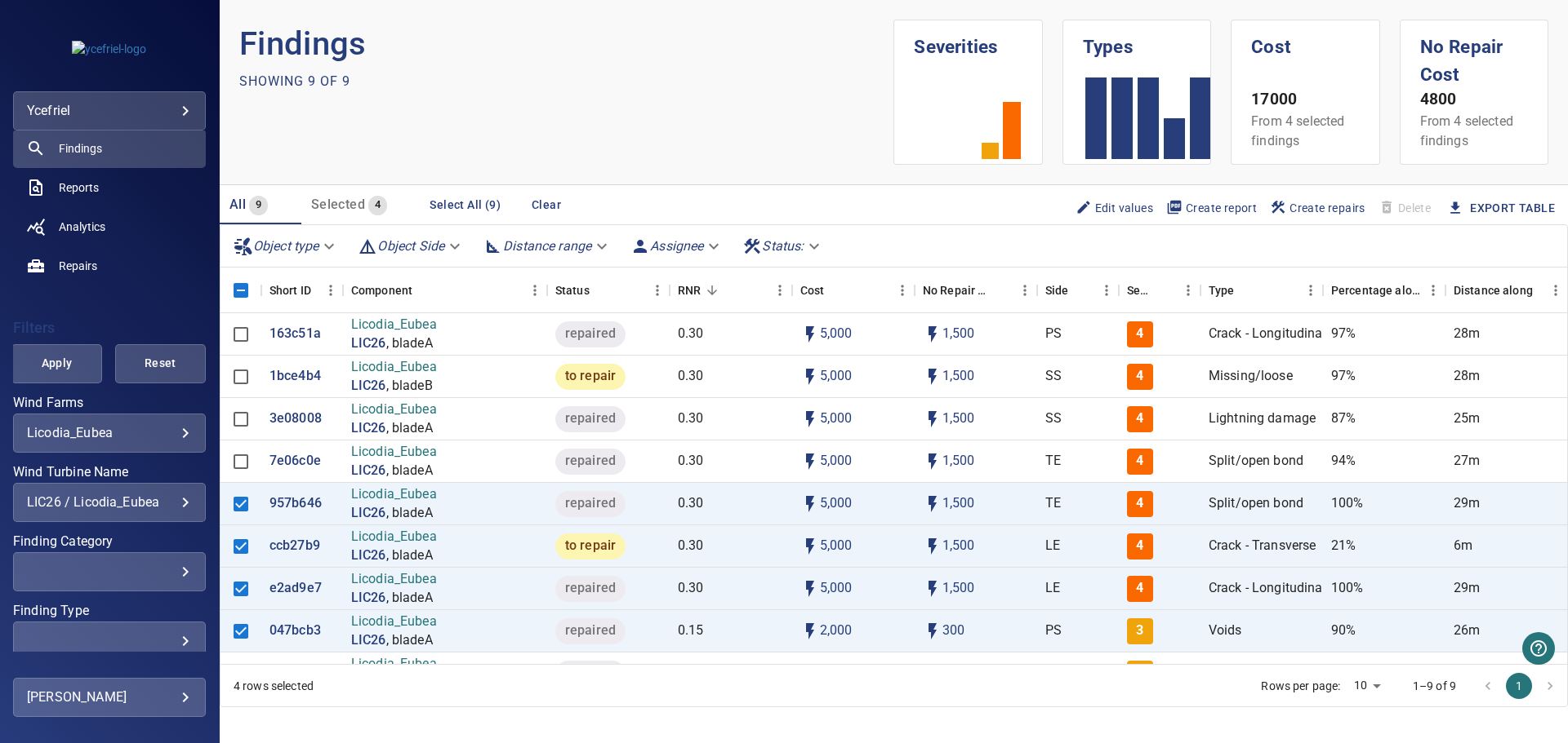
scroll to position [163, 0]
click at [172, 504] on div "LIC26 / Licodia_Eubea" at bounding box center [109, 500] width 165 height 15
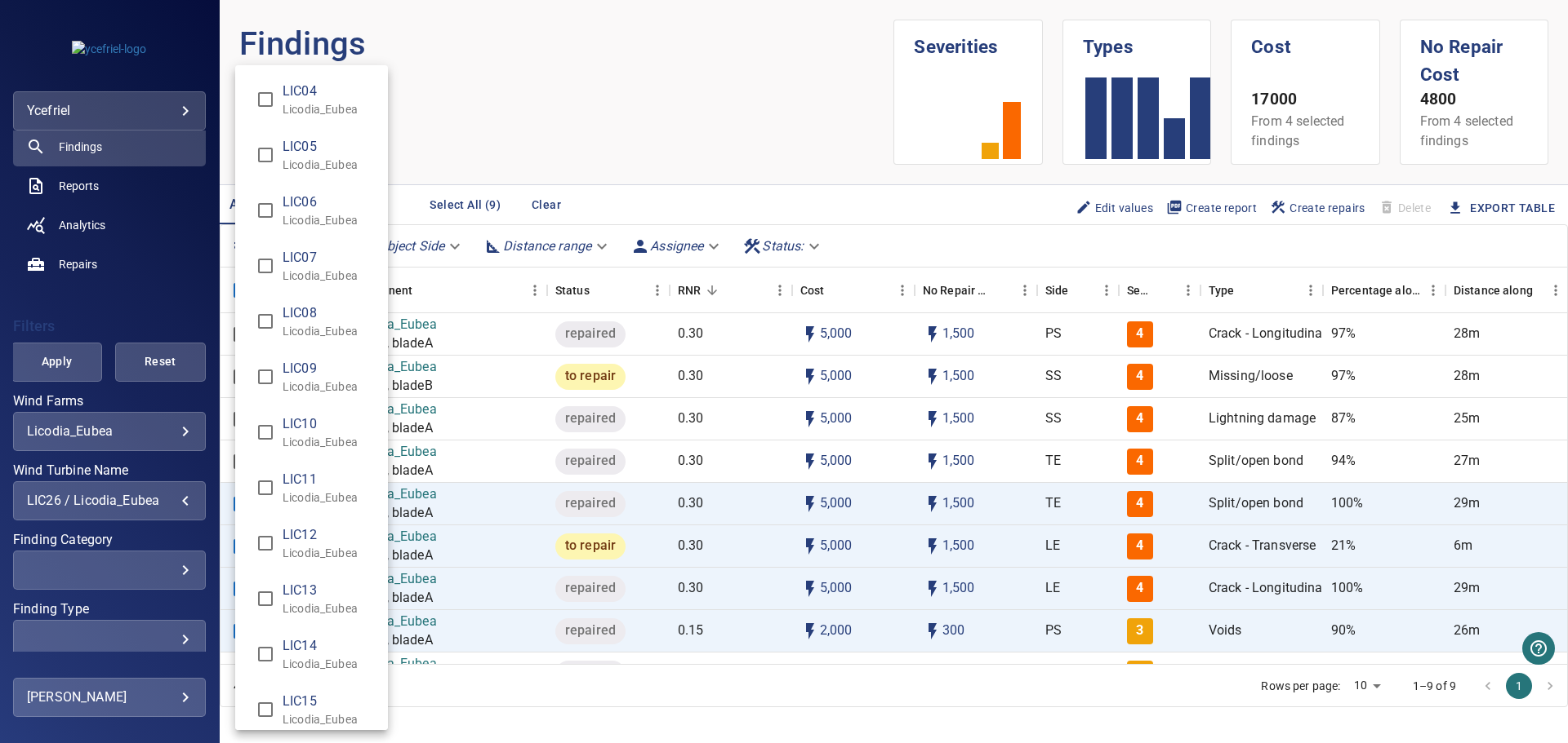
scroll to position [535, 0]
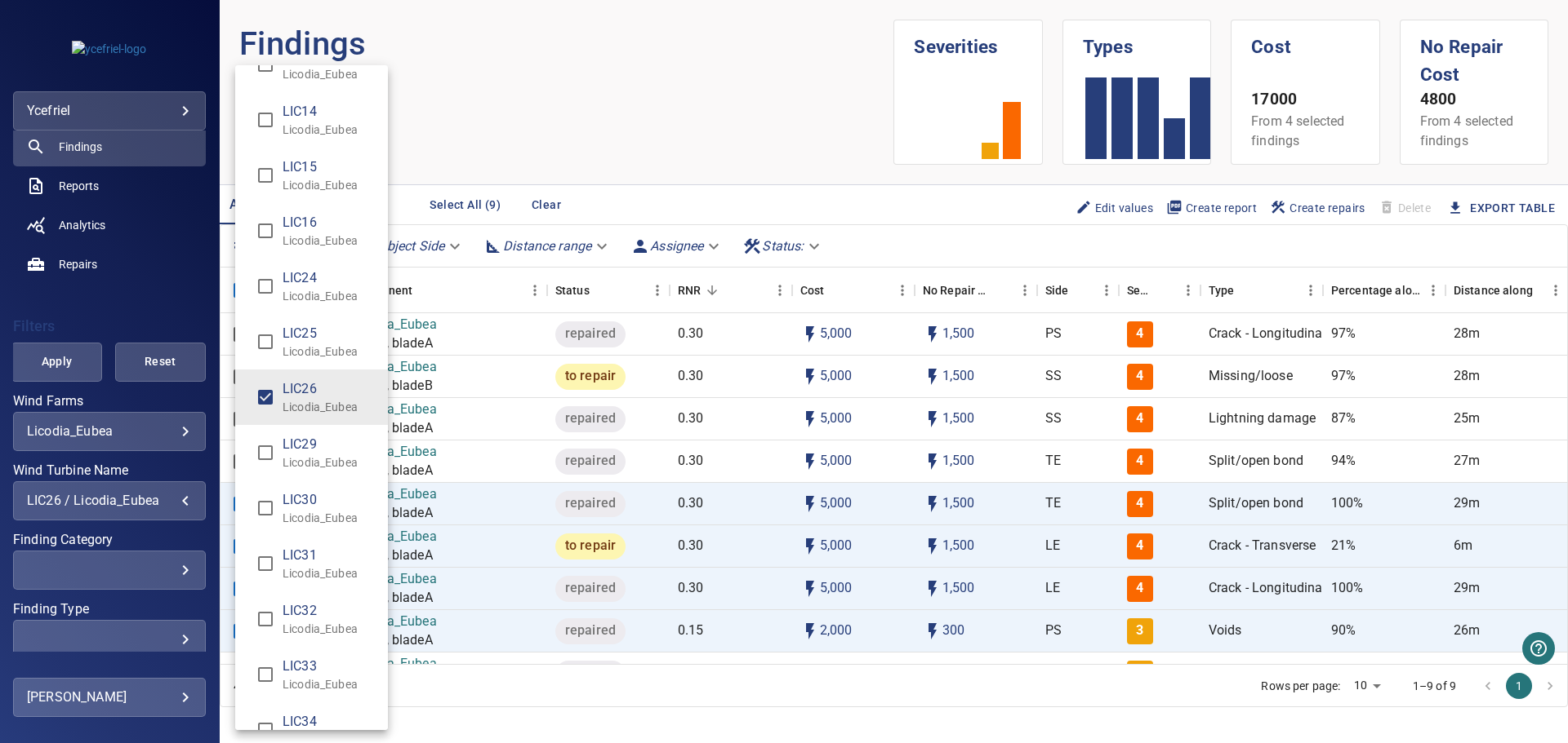
click at [294, 407] on p "Licodia_Eubea" at bounding box center [328, 408] width 92 height 16
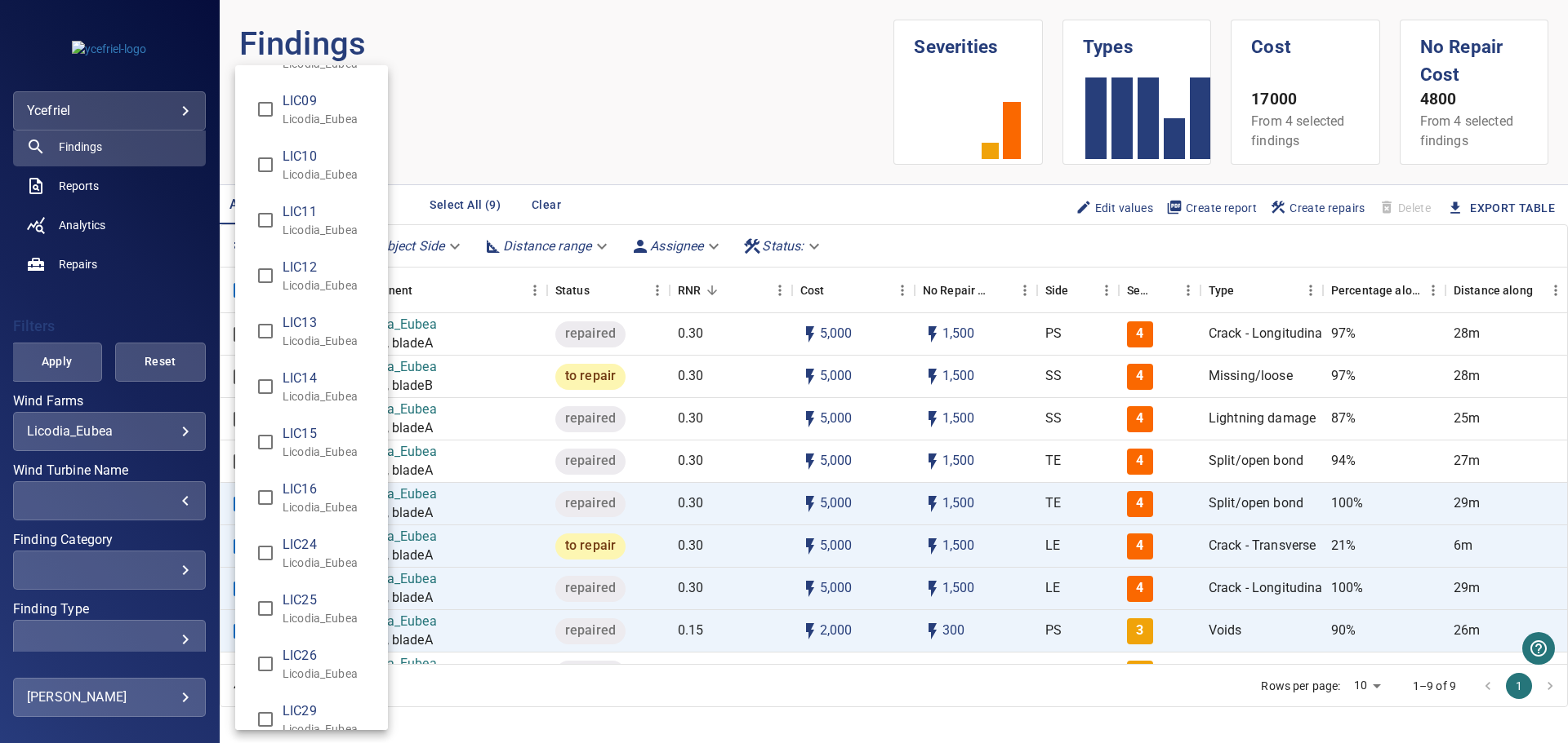
scroll to position [408, 0]
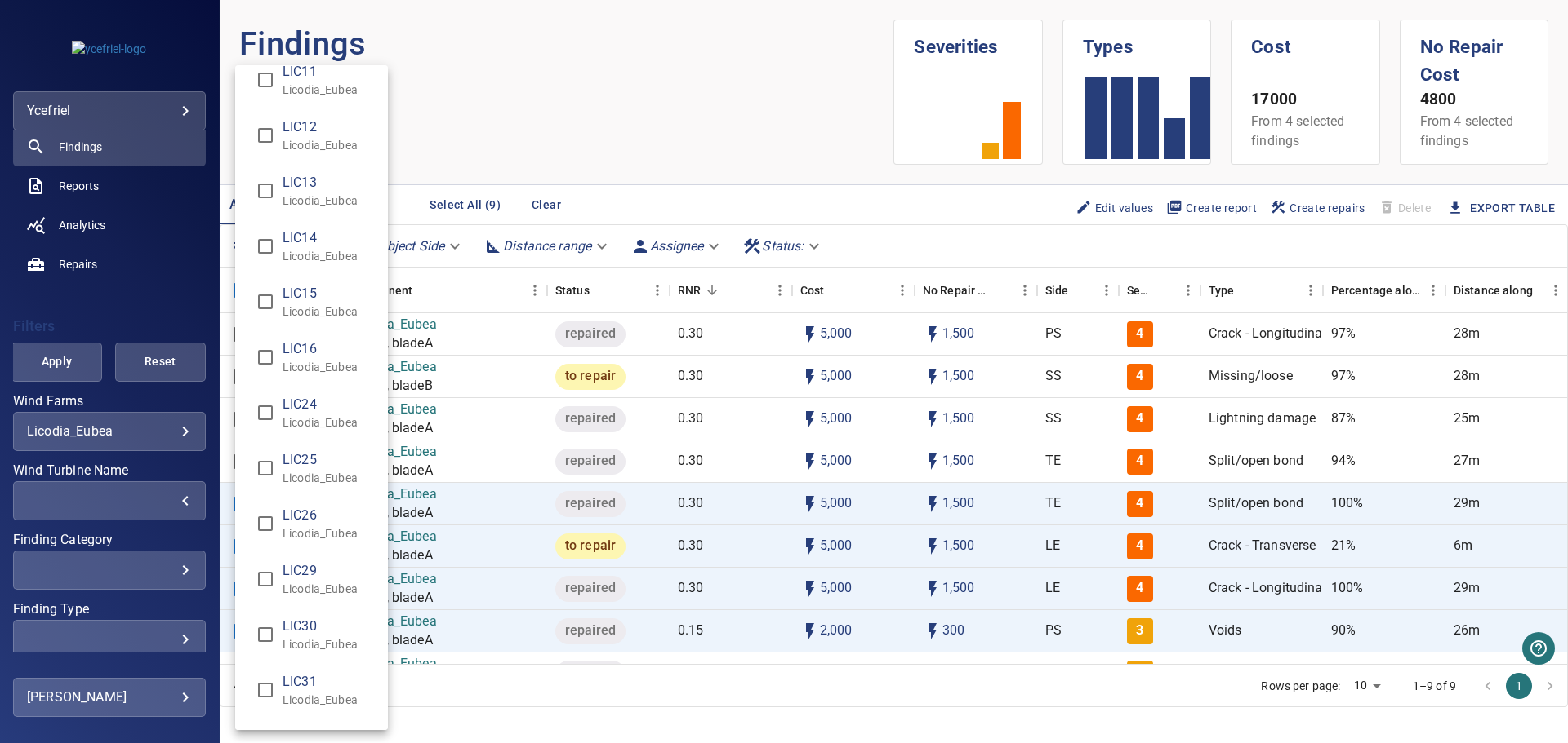
click at [304, 514] on span "LIC26" at bounding box center [328, 516] width 92 height 20
type input "**********"
click at [60, 366] on div "Wind Turbine Name" at bounding box center [784, 372] width 1568 height 743
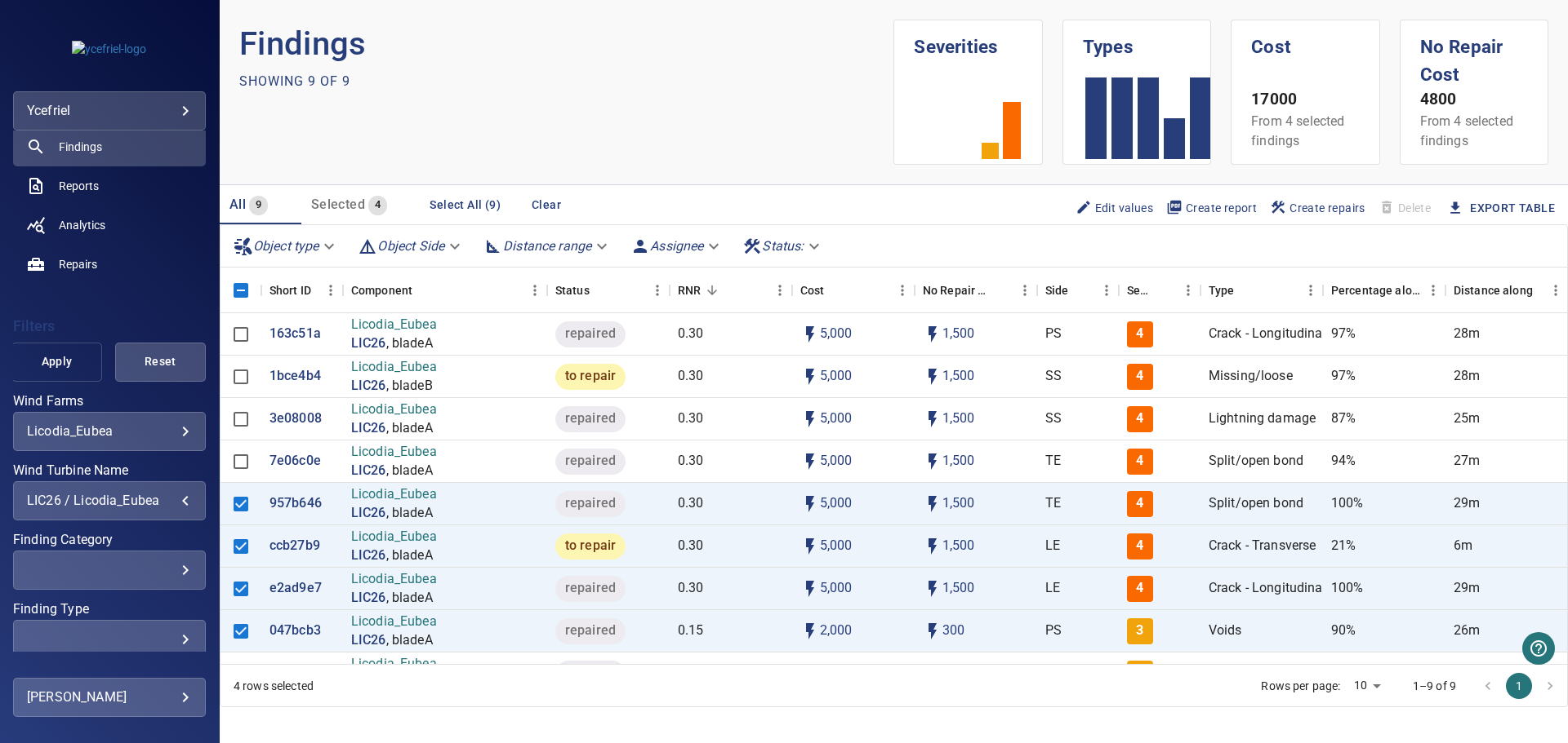
click at [47, 362] on span "Apply" at bounding box center [56, 362] width 50 height 21
click at [300, 330] on p "163c51a" at bounding box center [295, 334] width 51 height 19
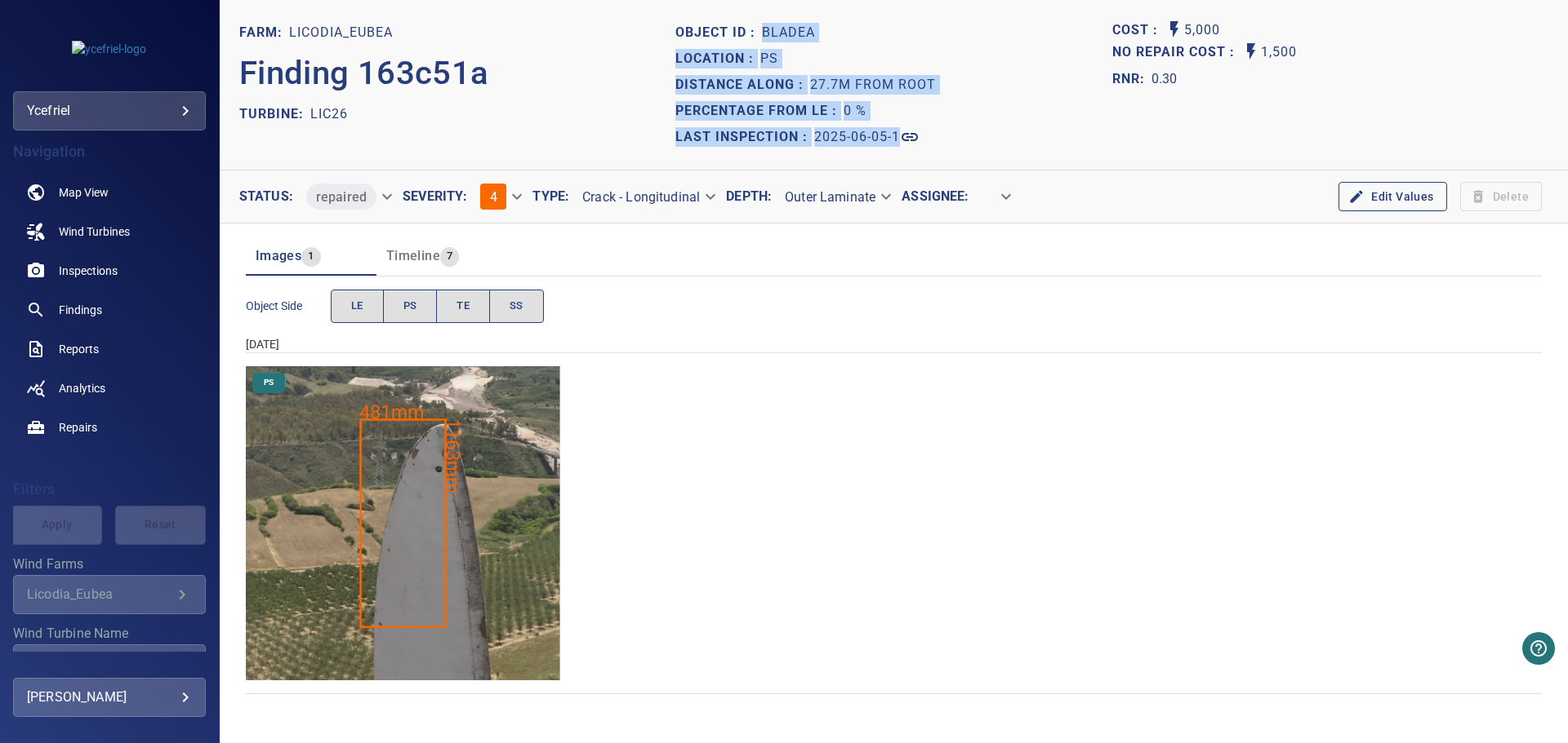
drag, startPoint x: 765, startPoint y: 30, endPoint x: 943, endPoint y: 126, distance: 202.2
click at [943, 126] on section "Object ID : bladeA Location : PS Distance along : 27.7m from root Percentage fr…" at bounding box center [892, 85] width 436 height 131
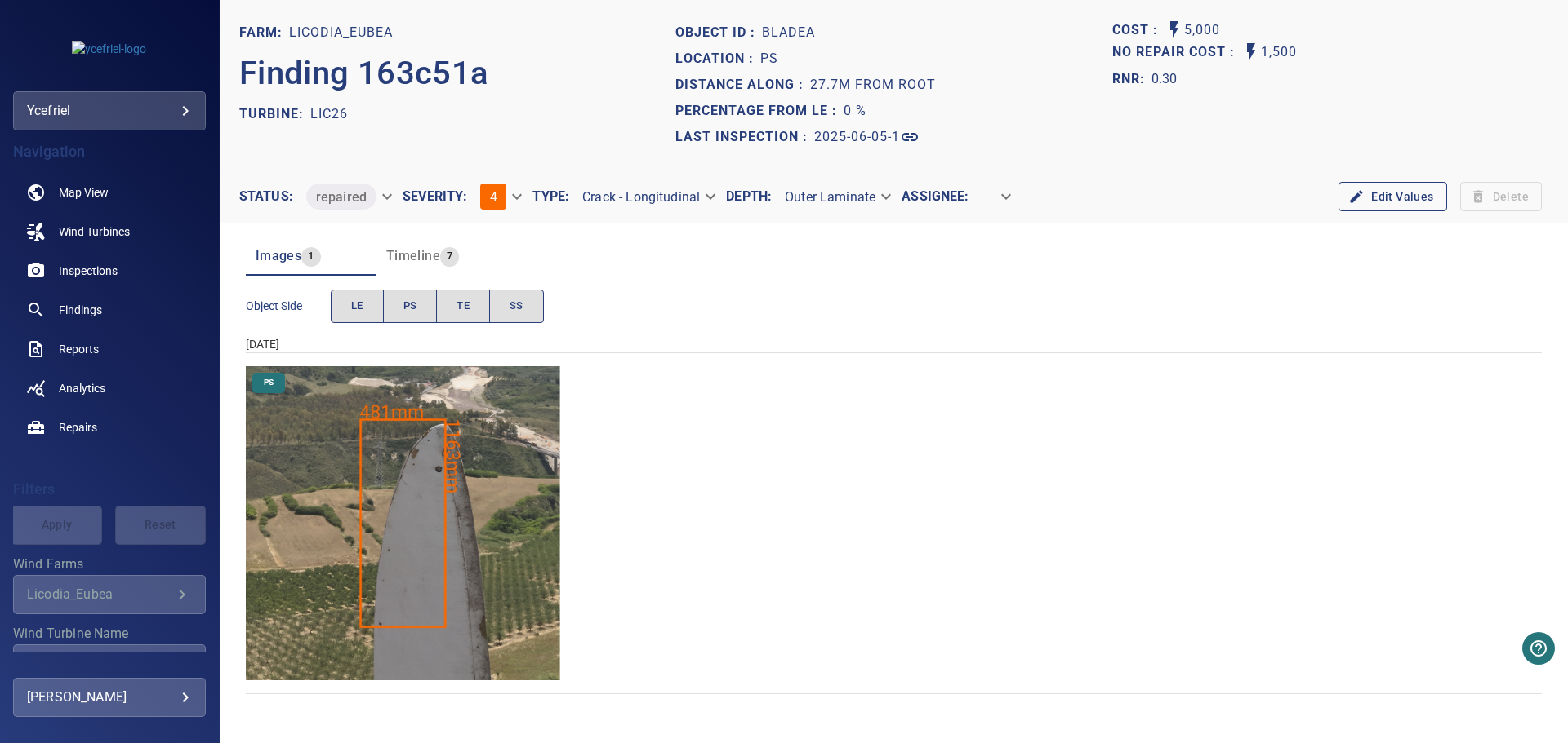
click at [1387, 109] on section "Cost : 5,000 No Repair Cost : 1,500 RNR: 0.30" at bounding box center [1330, 85] width 436 height 131
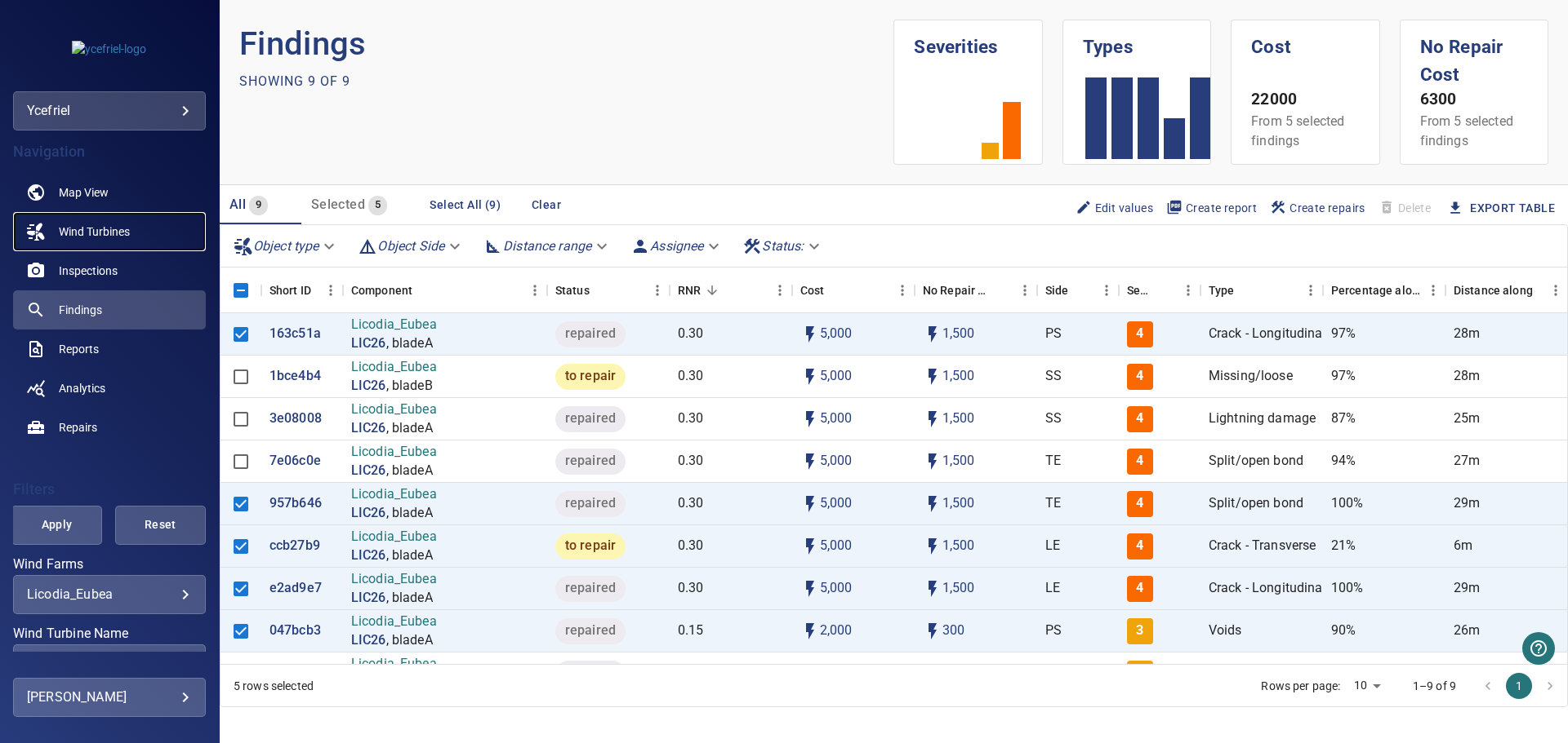
click at [139, 229] on link "Wind Turbines" at bounding box center [109, 231] width 193 height 39
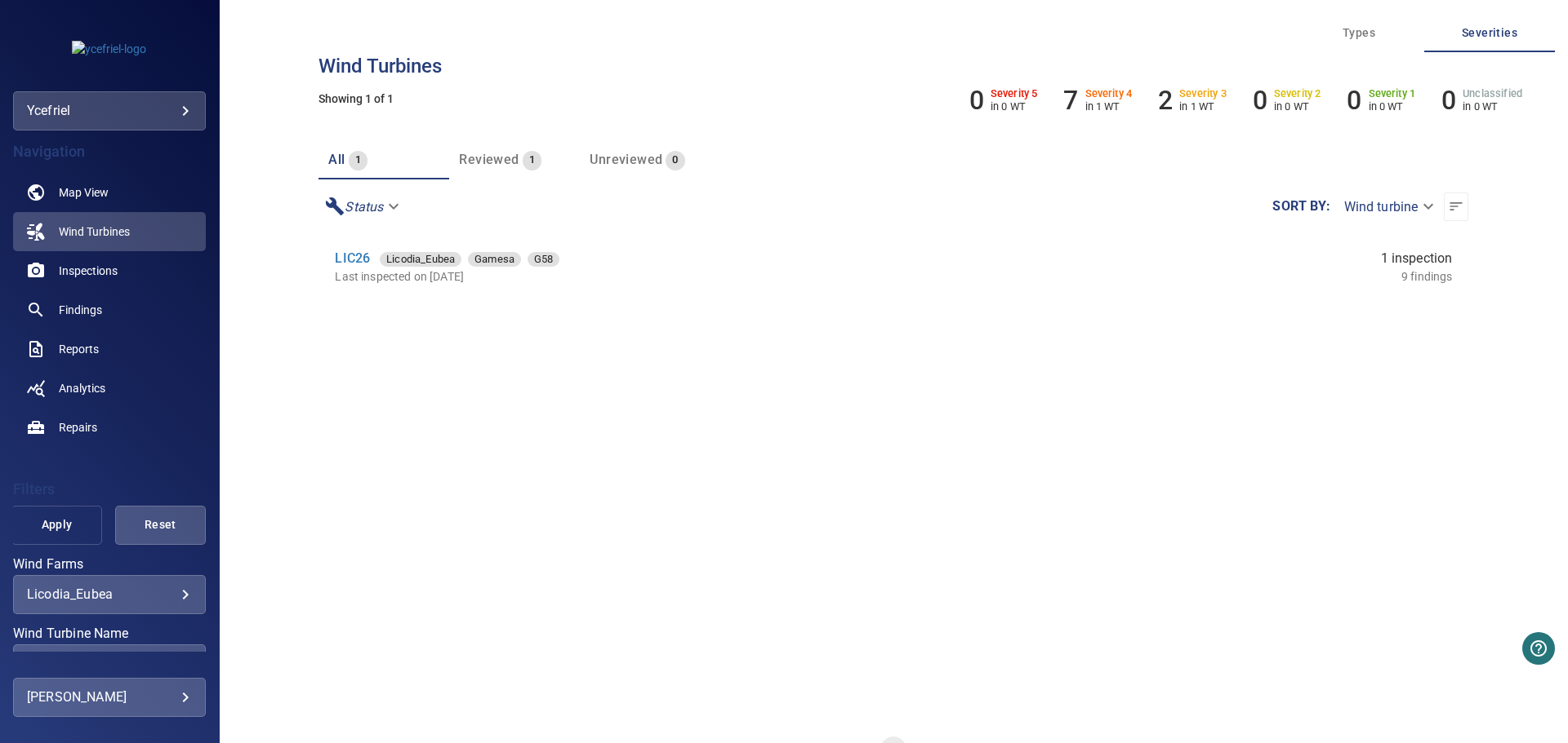
click at [56, 524] on span "Apply" at bounding box center [56, 525] width 50 height 21
click at [136, 275] on link "Inspections" at bounding box center [109, 271] width 193 height 39
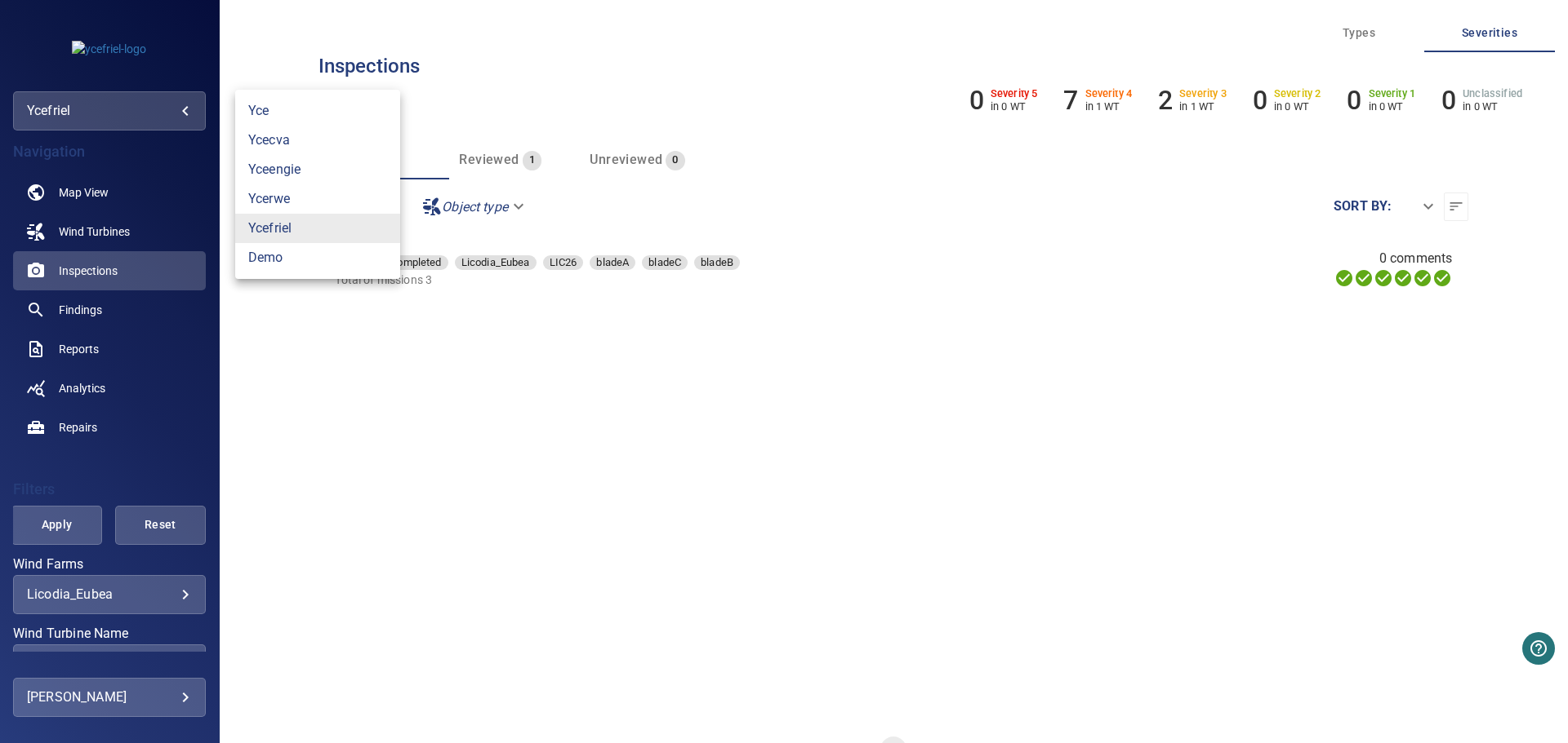
click at [185, 105] on body "**********" at bounding box center [784, 372] width 1568 height 743
click at [297, 226] on link "ycefriel" at bounding box center [318, 228] width 165 height 30
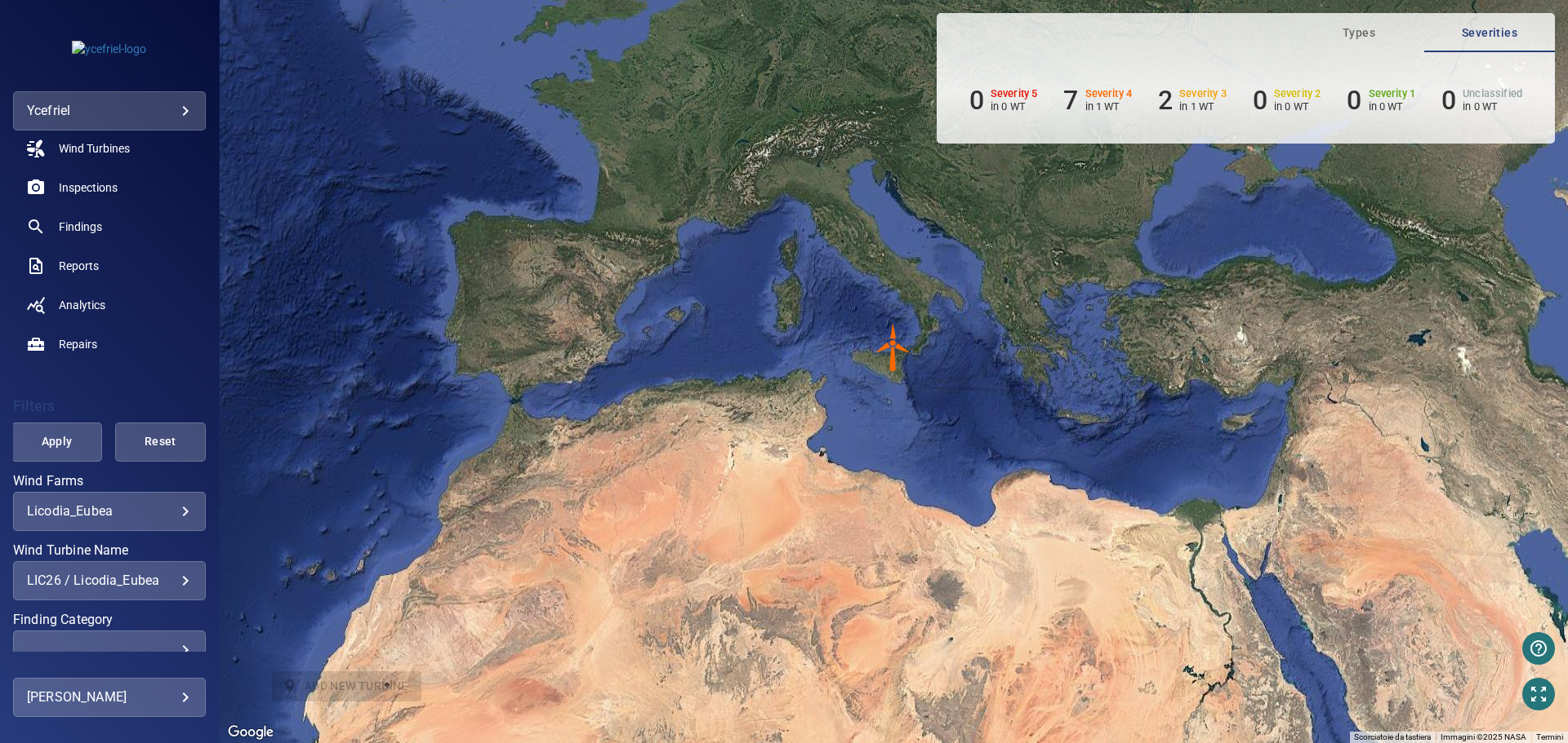
scroll to position [163, 0]
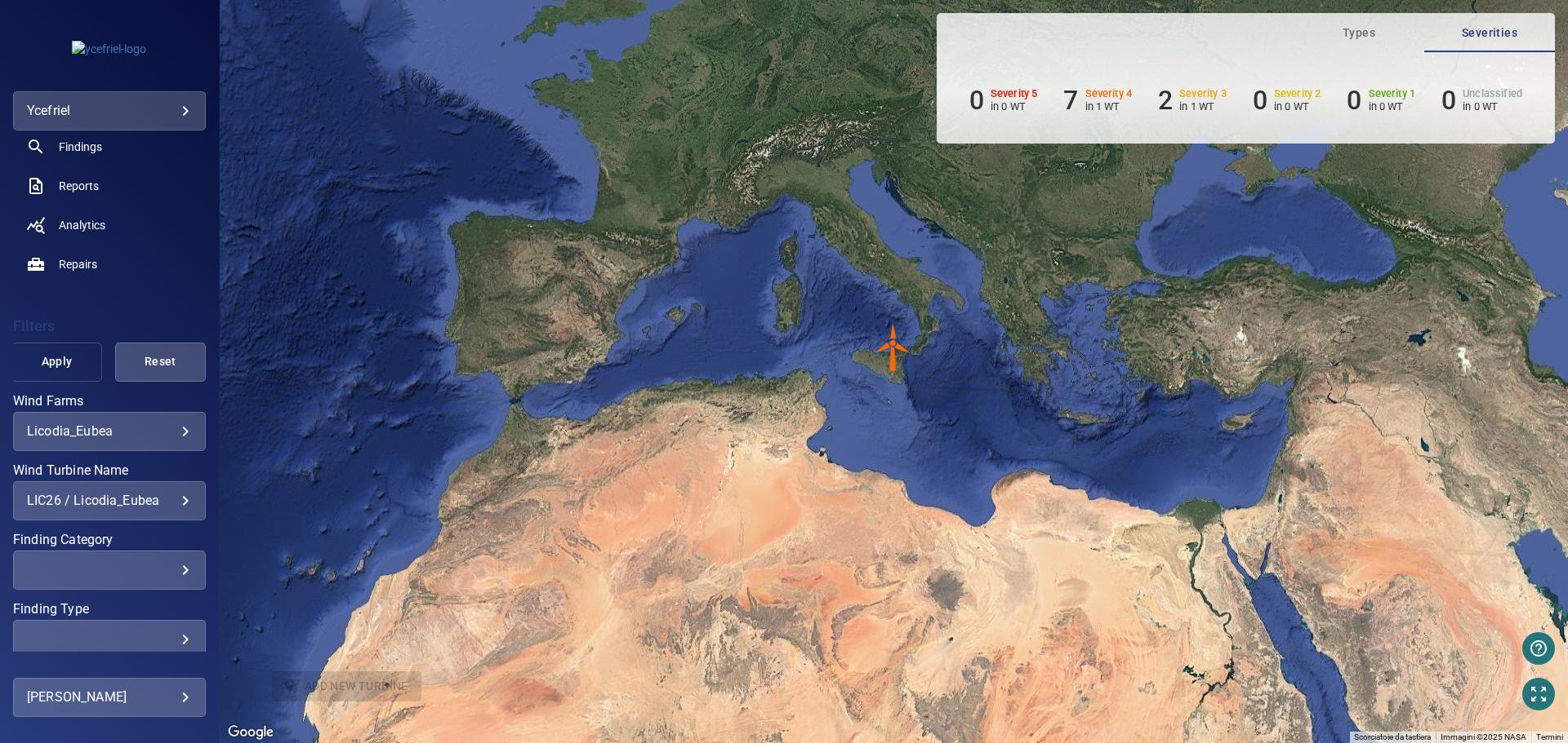
click at [76, 362] on button "Apply" at bounding box center [57, 362] width 90 height 39
click at [890, 353] on img "LIC26" at bounding box center [893, 347] width 49 height 49
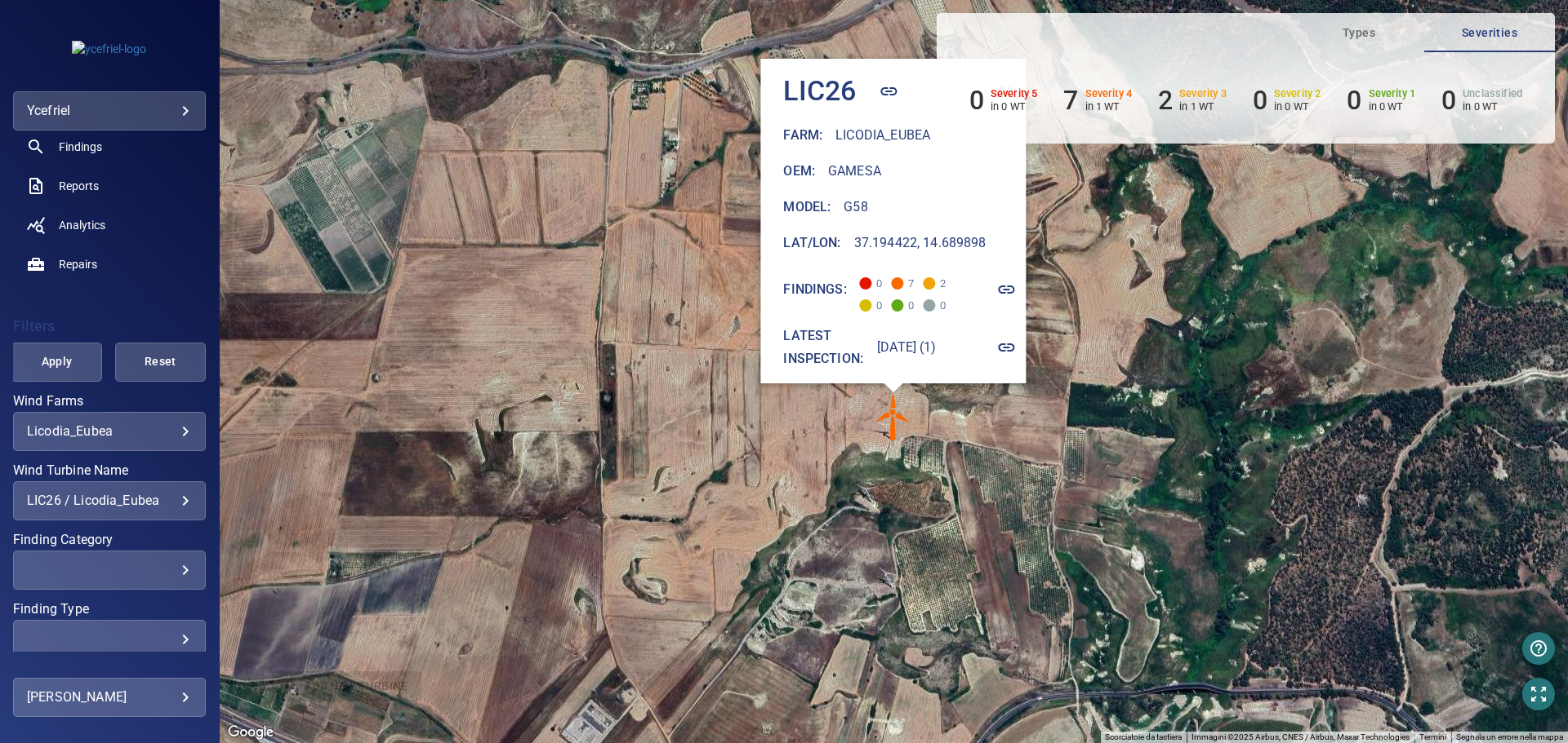
click at [1027, 268] on div "0 7 2 0 0 0" at bounding box center [943, 289] width 167 height 44
click at [1010, 282] on icon "button" at bounding box center [1007, 289] width 20 height 20
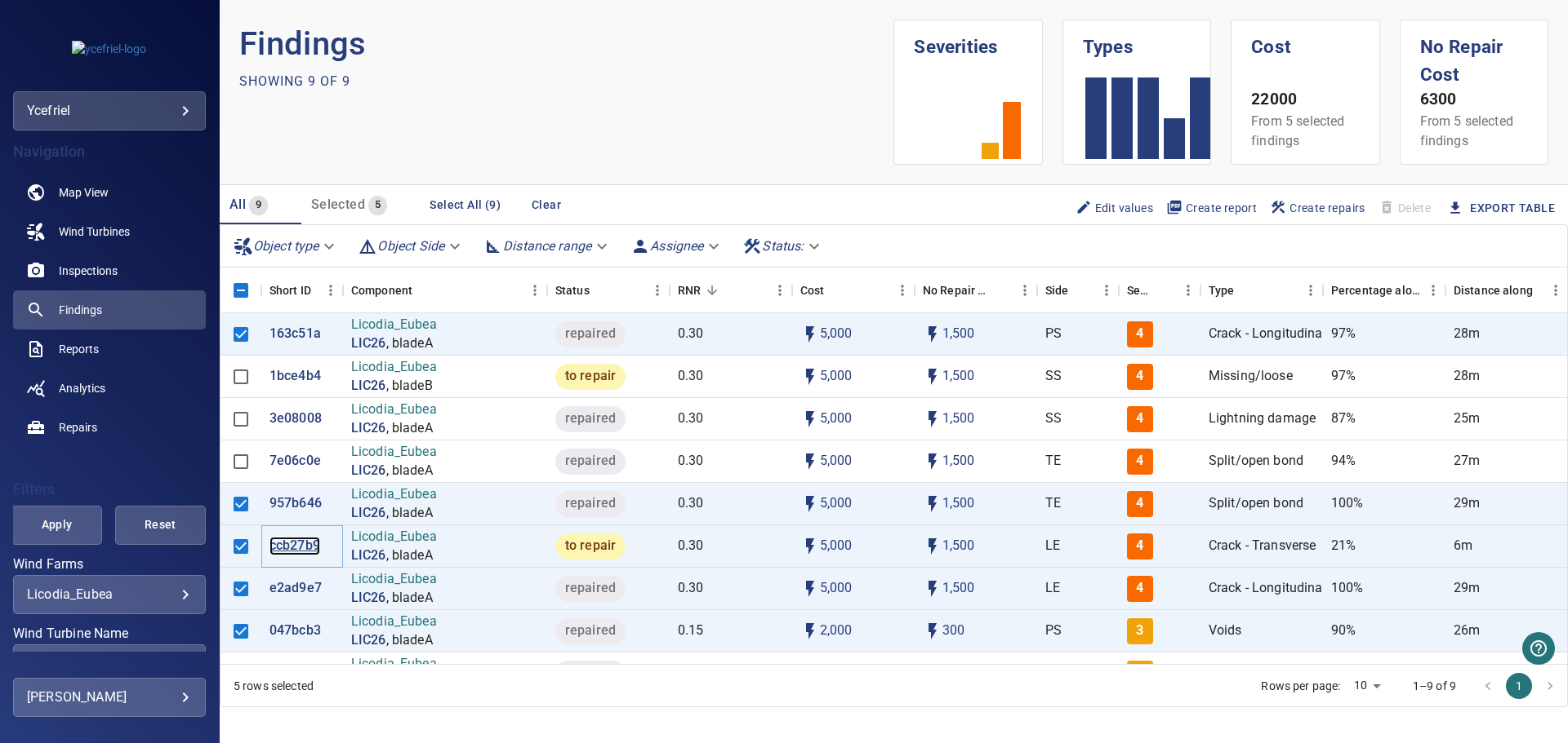
click at [296, 546] on p "ccb27b9" at bounding box center [295, 546] width 51 height 19
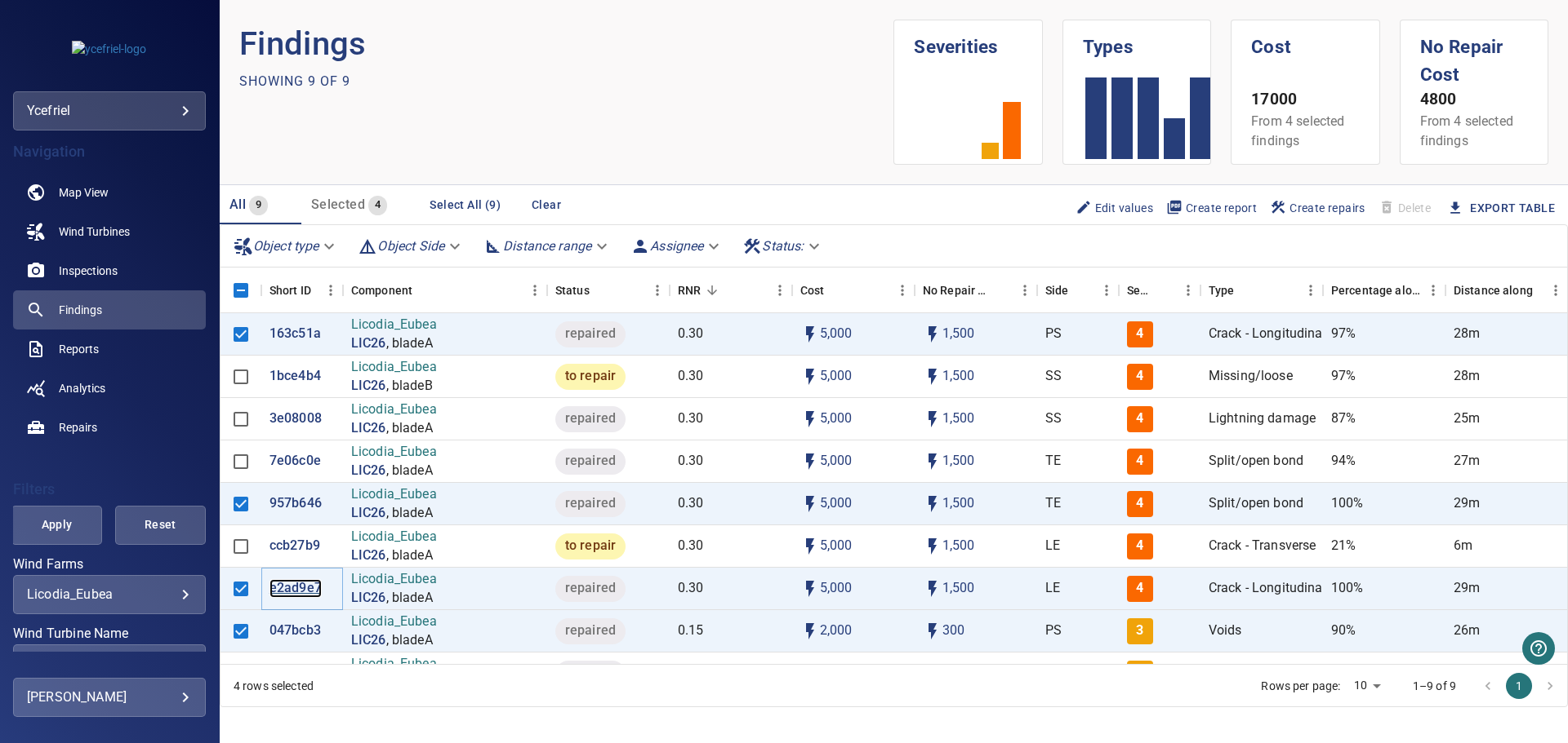
click at [292, 588] on p "e2ad9e7" at bounding box center [296, 589] width 52 height 19
